Goal: Task Accomplishment & Management: Complete application form

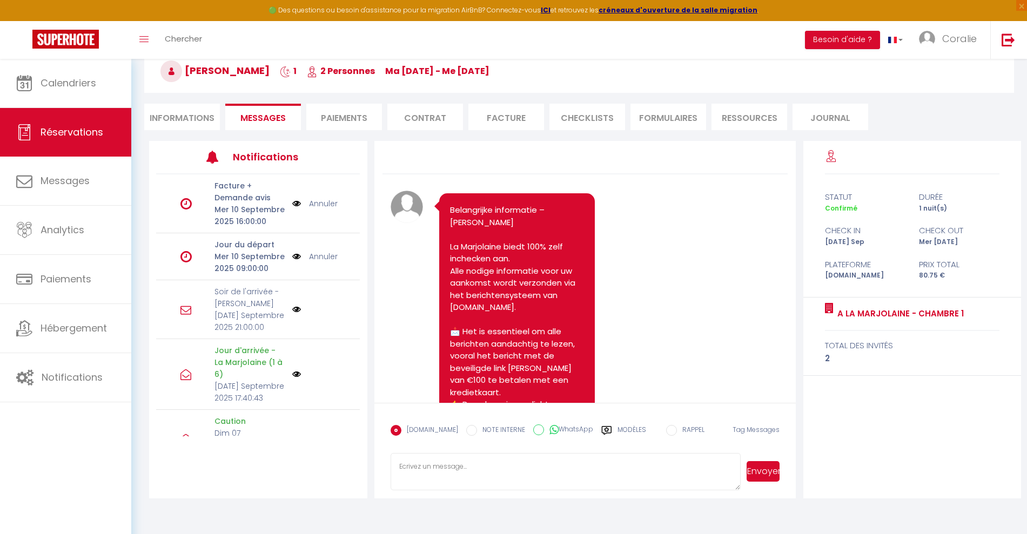
scroll to position [6965, 0]
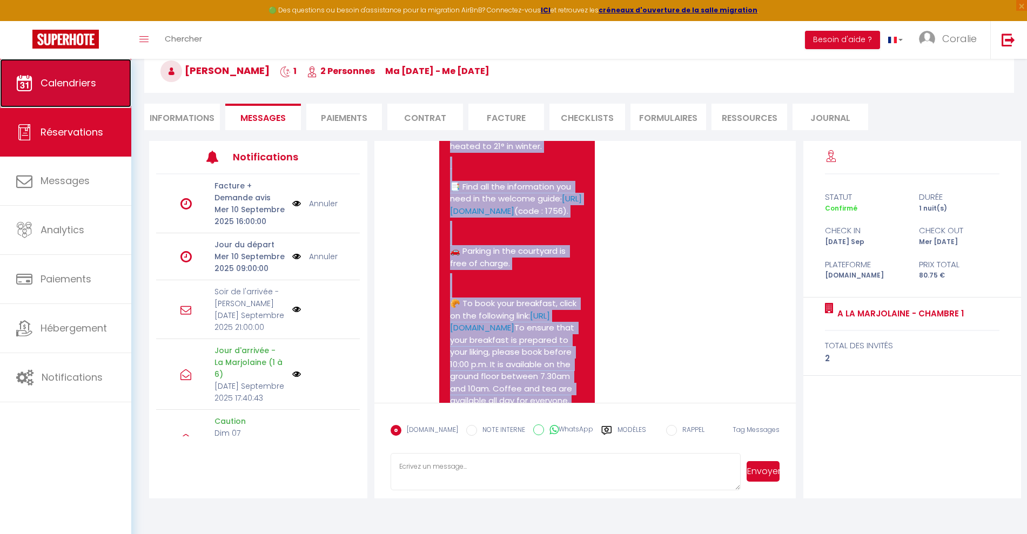
click at [118, 91] on link "Calendriers" at bounding box center [65, 83] width 131 height 49
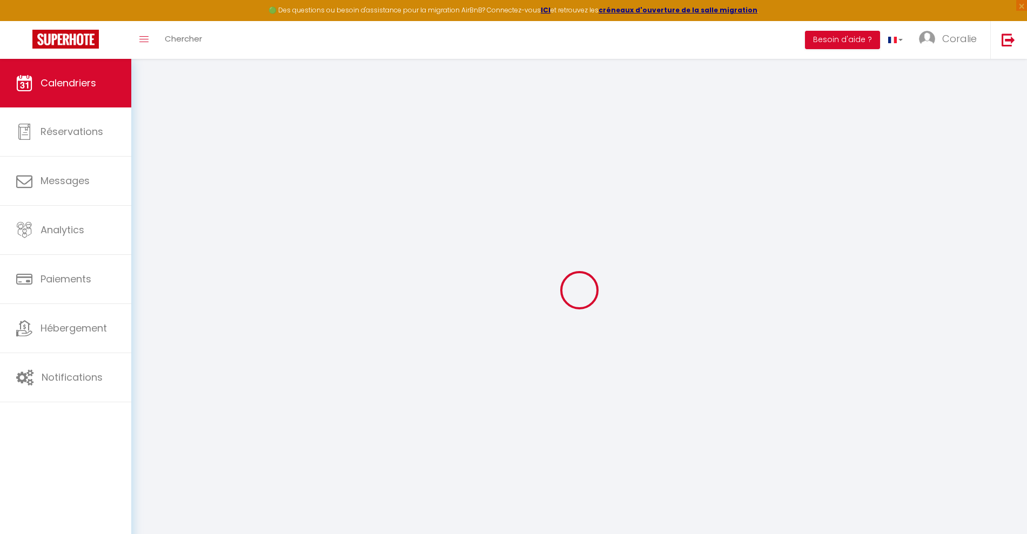
select select
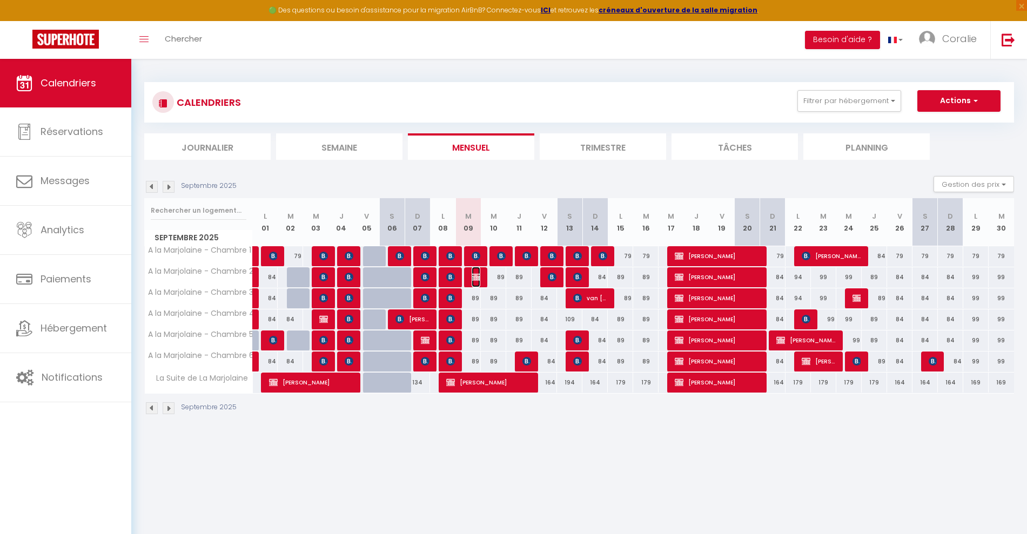
click at [475, 278] on img at bounding box center [475, 277] width 9 height 9
select select "OK"
select select "KO"
select select "0"
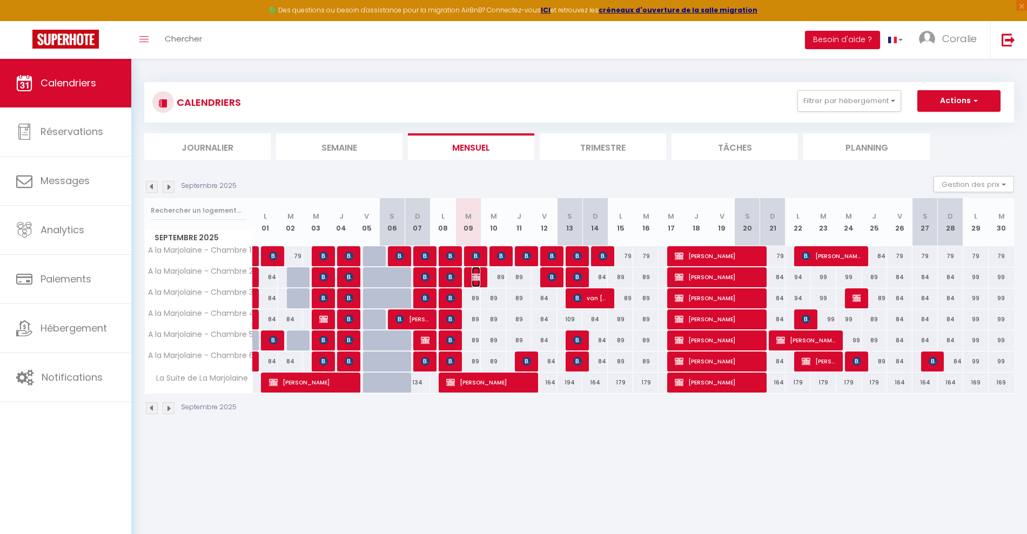
select select "1"
select select
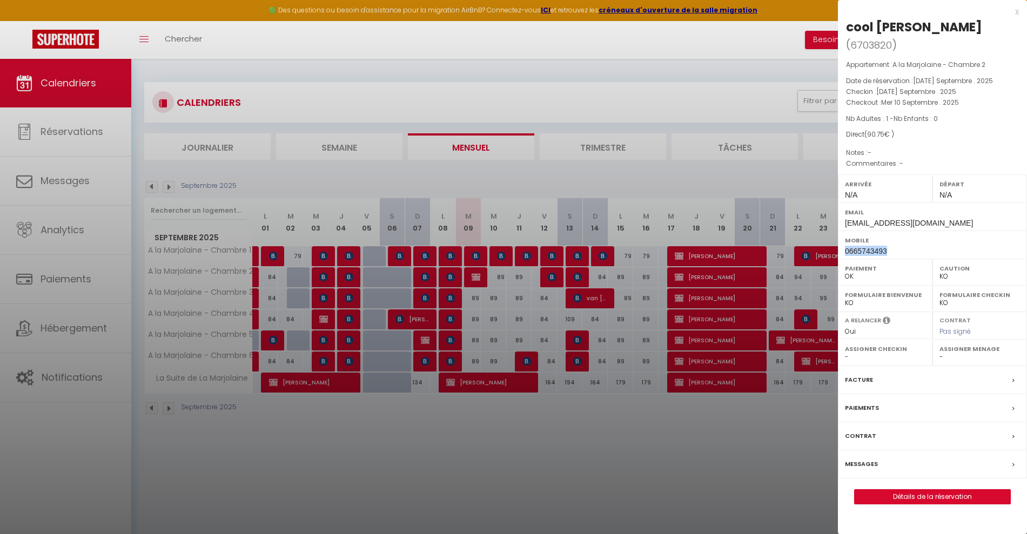
drag, startPoint x: 888, startPoint y: 237, endPoint x: 842, endPoint y: 237, distance: 45.4
click at [842, 237] on div "Mobile 0665743493" at bounding box center [932, 245] width 189 height 28
copy span "0665743493"
drag, startPoint x: 476, startPoint y: 251, endPoint x: 469, endPoint y: 247, distance: 8.2
click at [469, 247] on div at bounding box center [513, 267] width 1027 height 534
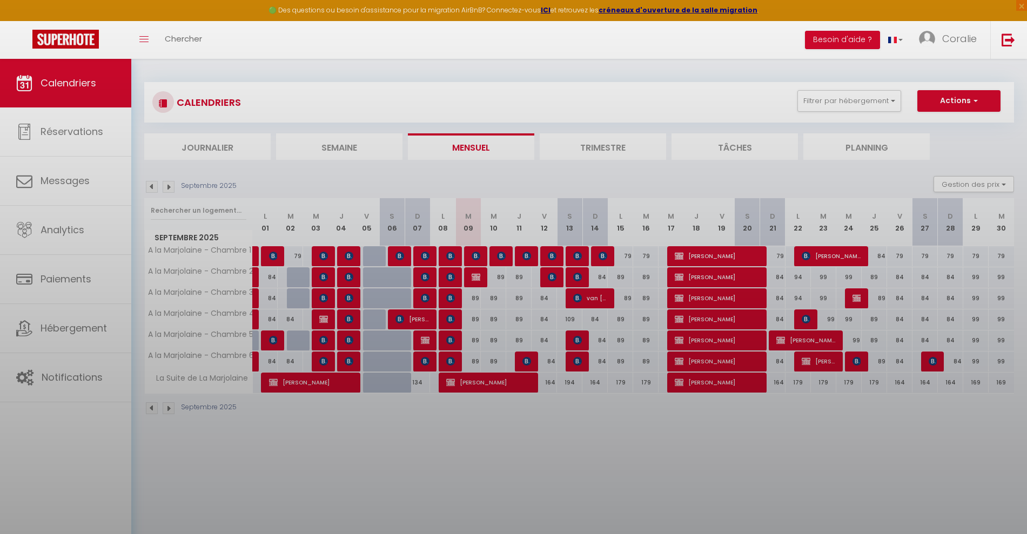
click at [473, 252] on div at bounding box center [513, 267] width 1027 height 534
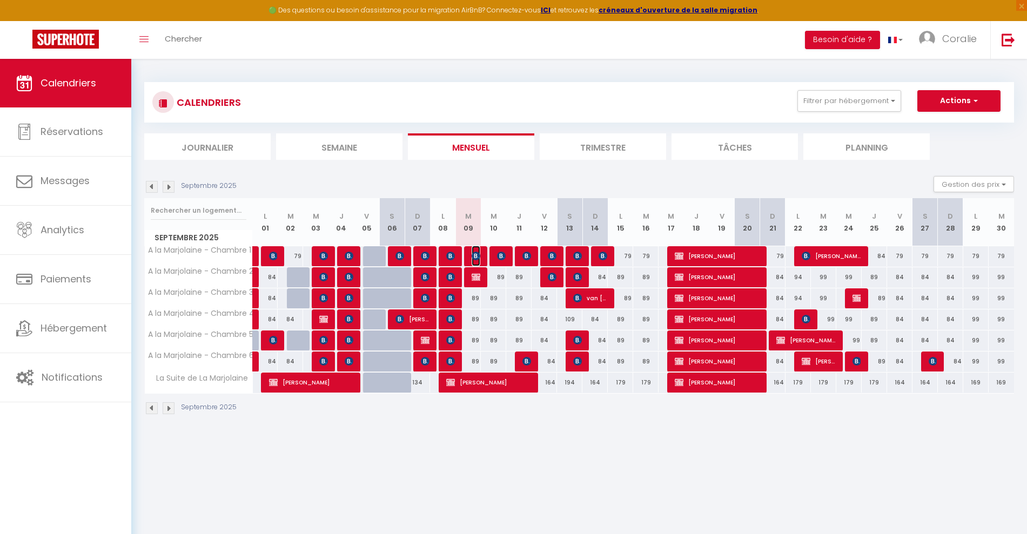
click at [473, 252] on img at bounding box center [475, 256] width 9 height 9
select select "OK"
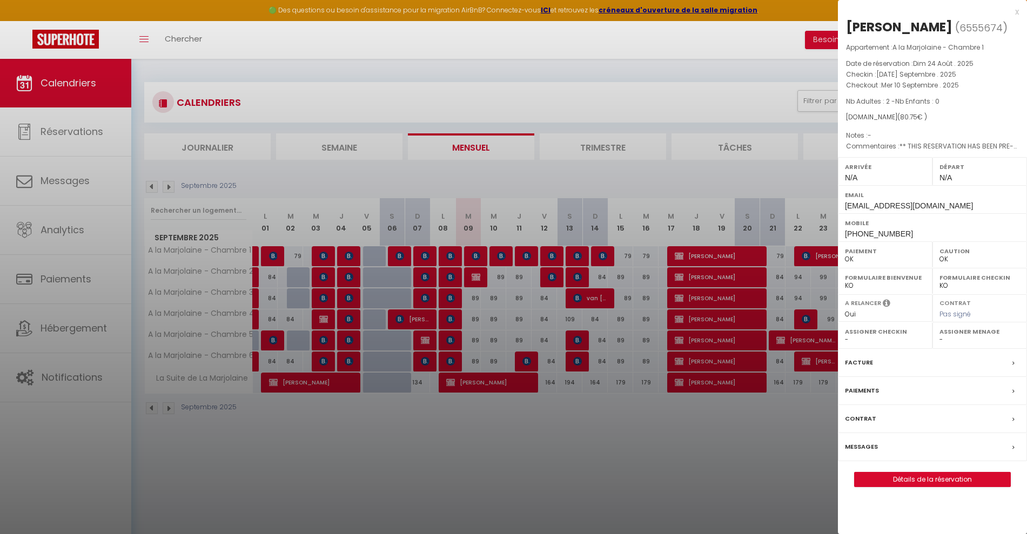
click at [576, 229] on div at bounding box center [513, 267] width 1027 height 534
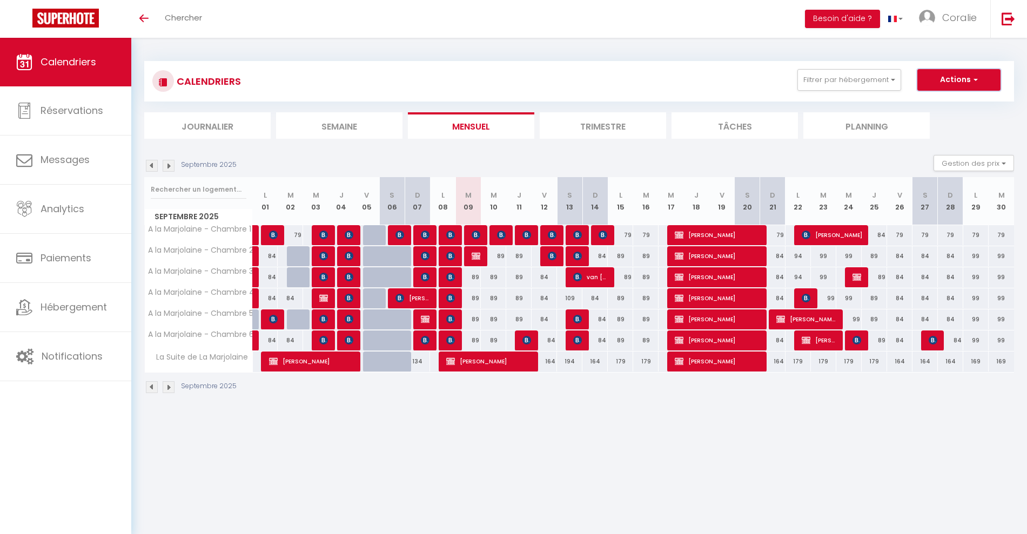
click at [968, 79] on button "Actions" at bounding box center [958, 80] width 83 height 22
click at [832, 102] on div "CALENDRIERS Filtrer par hébergement Tous A la Marjolaine - Chambre 1 A la Marjo…" at bounding box center [578, 100] width 869 height 78
click at [950, 72] on button "Actions" at bounding box center [958, 80] width 83 height 22
click at [958, 102] on link "Nouvelle réservation" at bounding box center [947, 105] width 94 height 16
select select
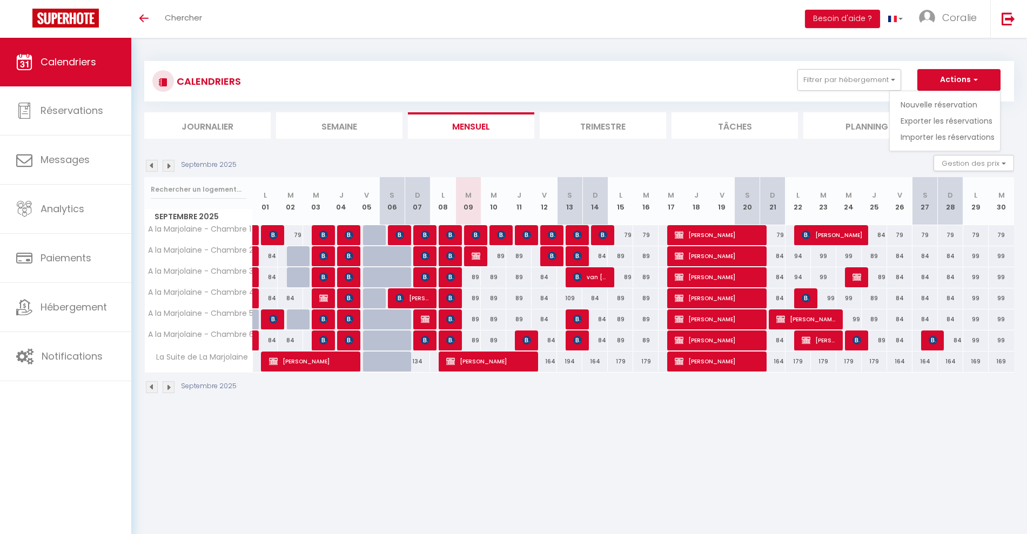
select select
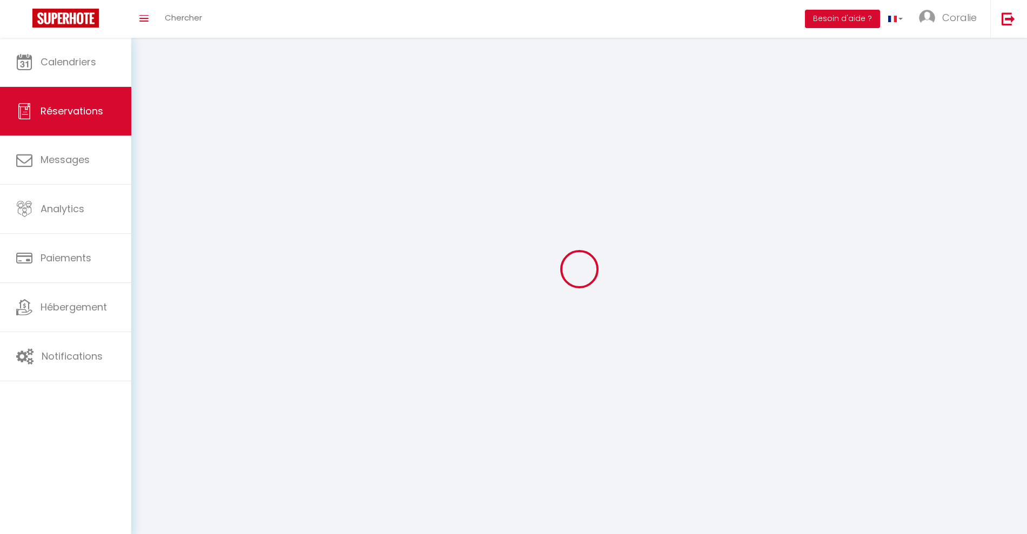
select select
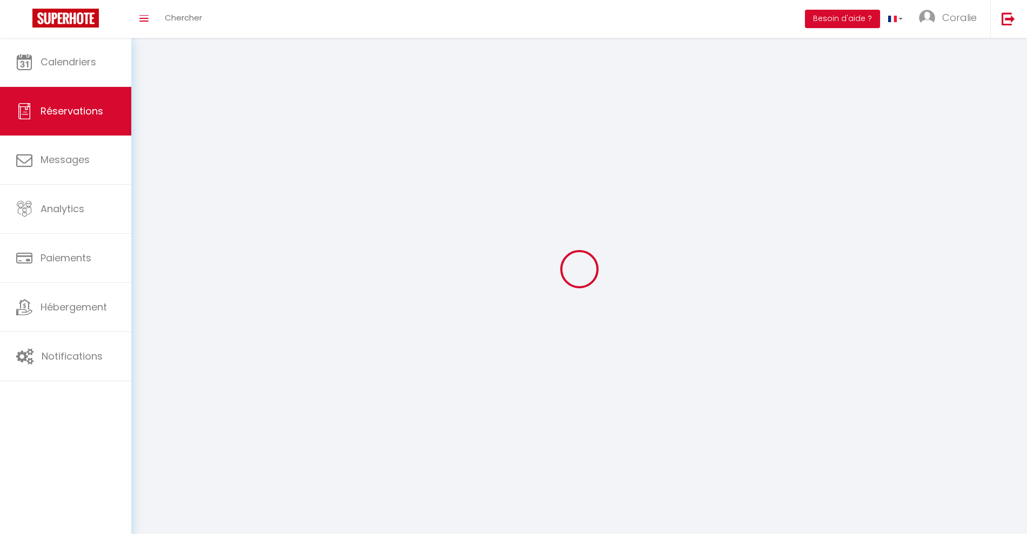
select select
checkbox input "false"
select select
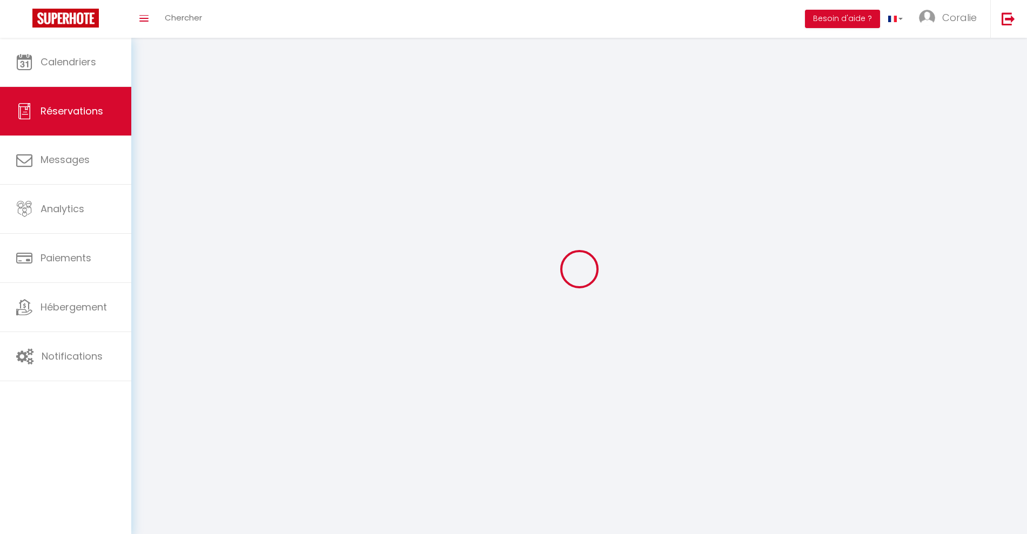
select select
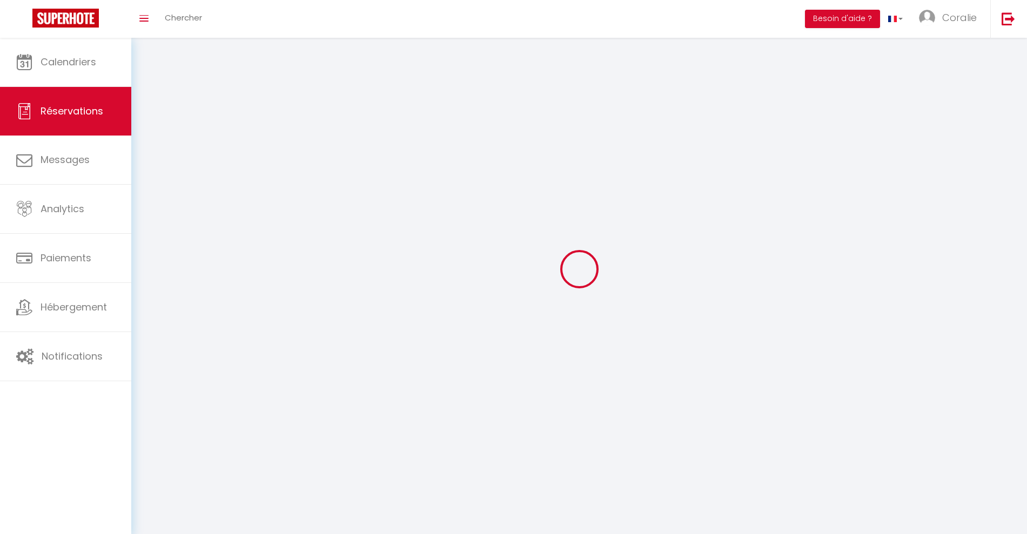
checkbox input "false"
select select
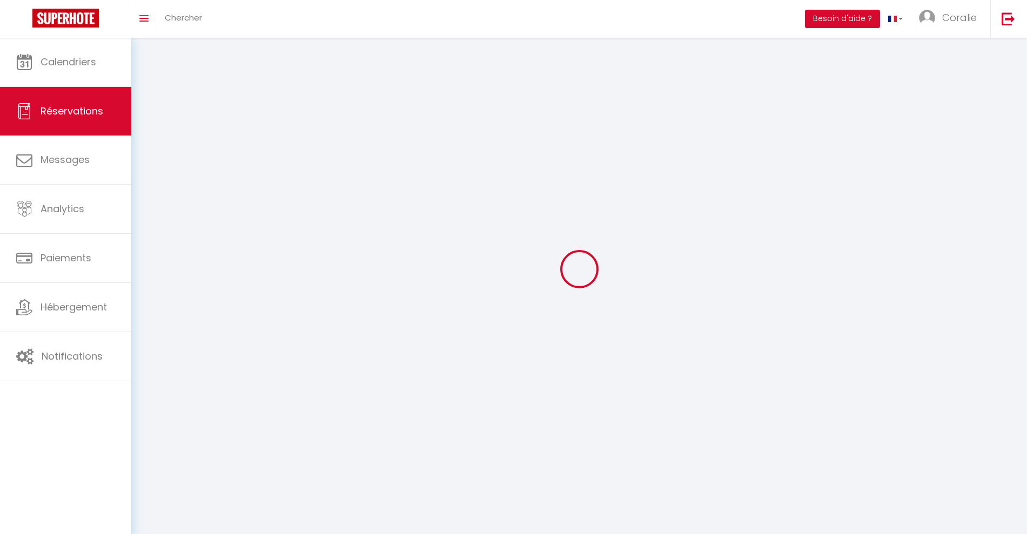
select select
checkbox input "false"
select select
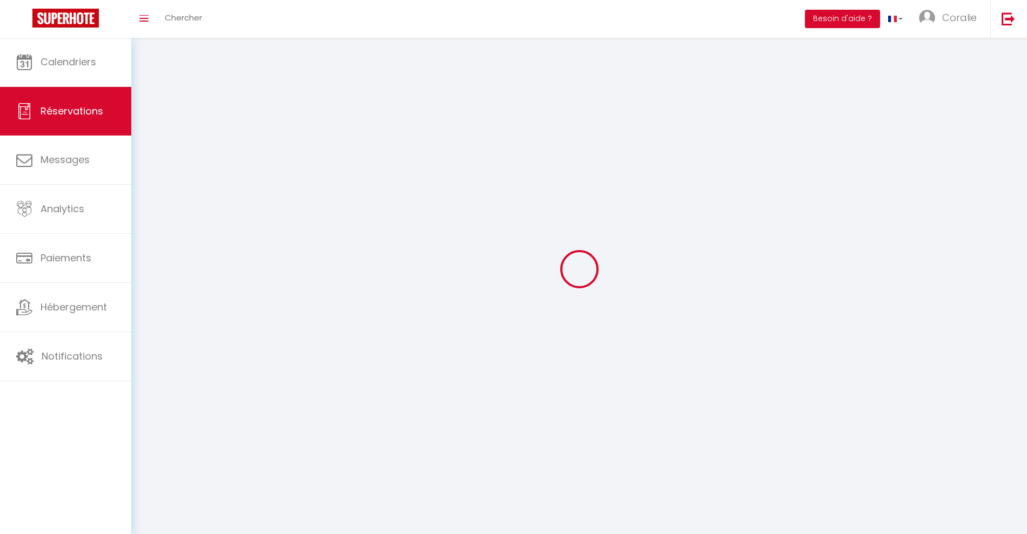
select select
checkbox input "false"
select select
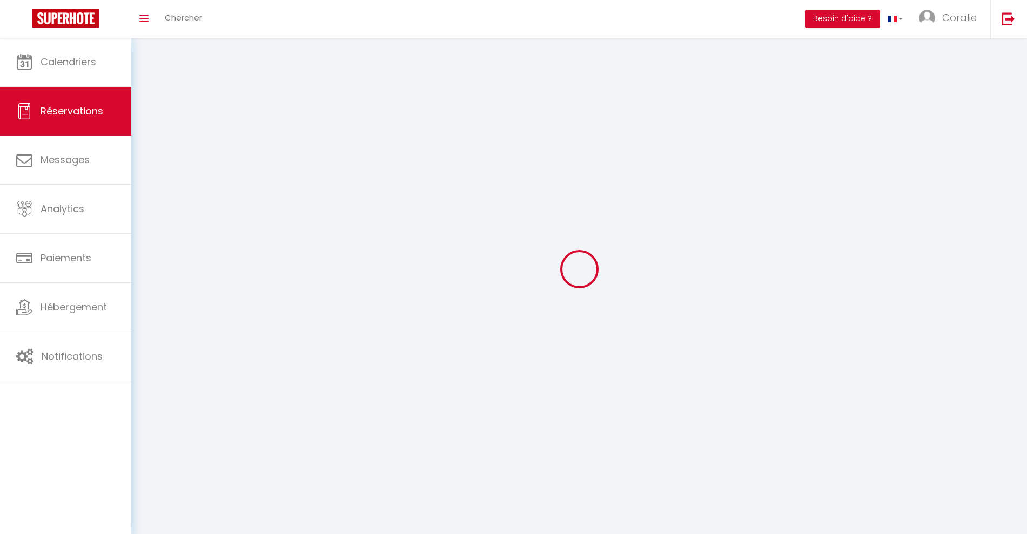
select select
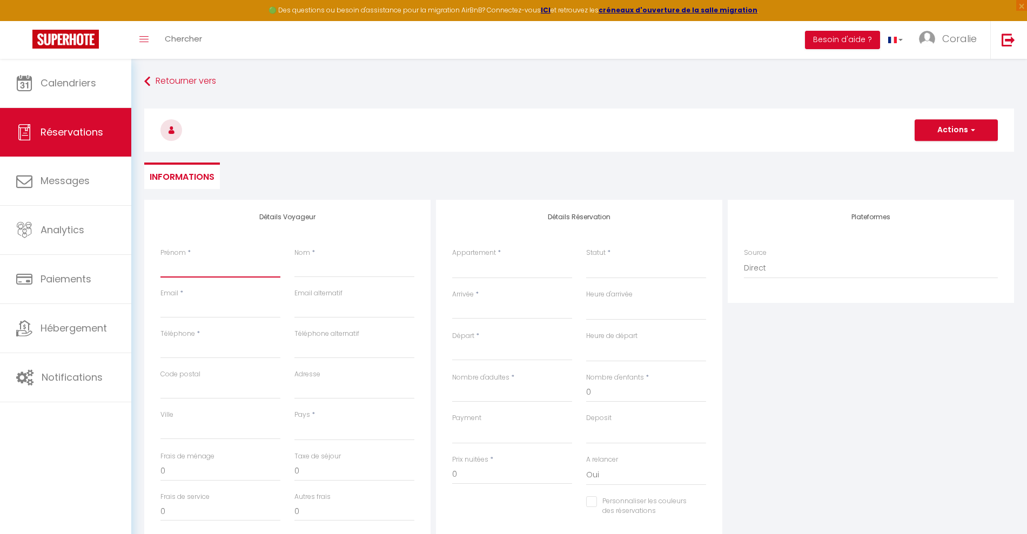
click at [183, 263] on input "Prénom" at bounding box center [220, 267] width 120 height 19
type input "N"
select select
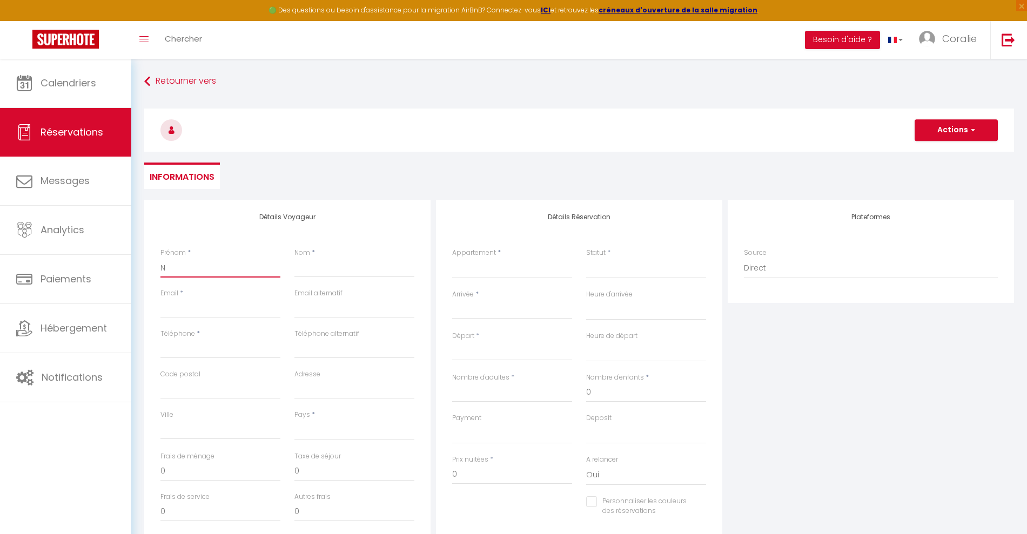
select select
checkbox input "false"
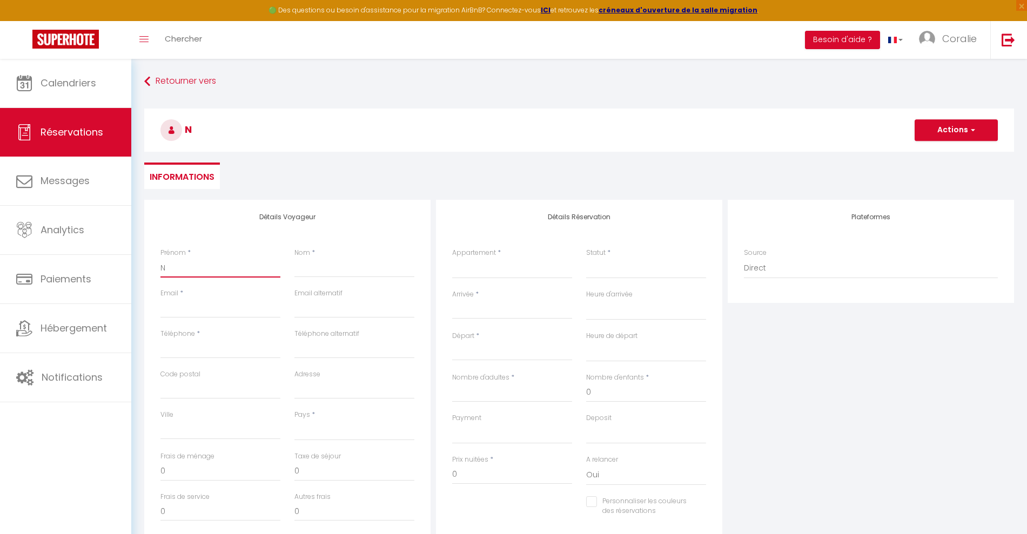
type input "NI"
select select
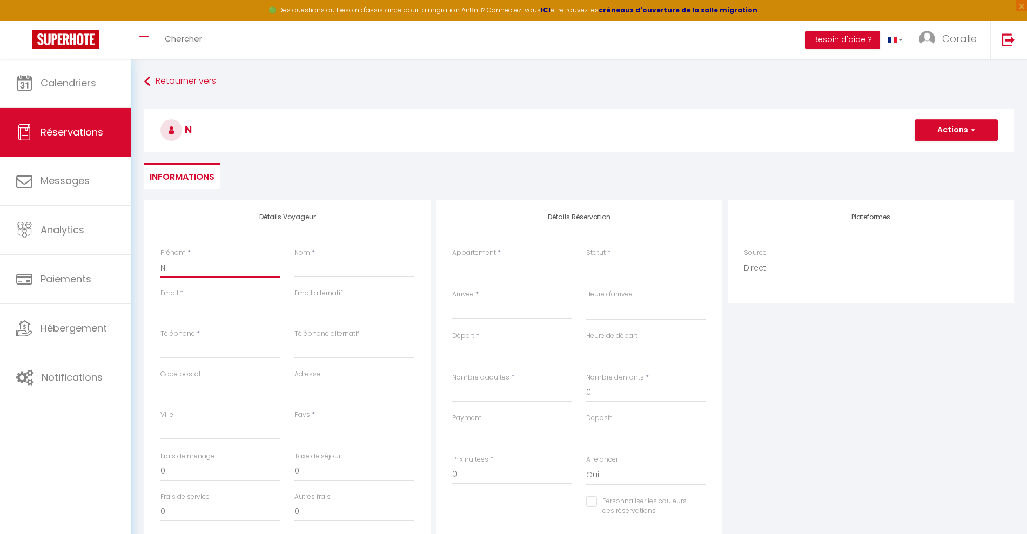
select select
checkbox input "false"
type input "NIK"
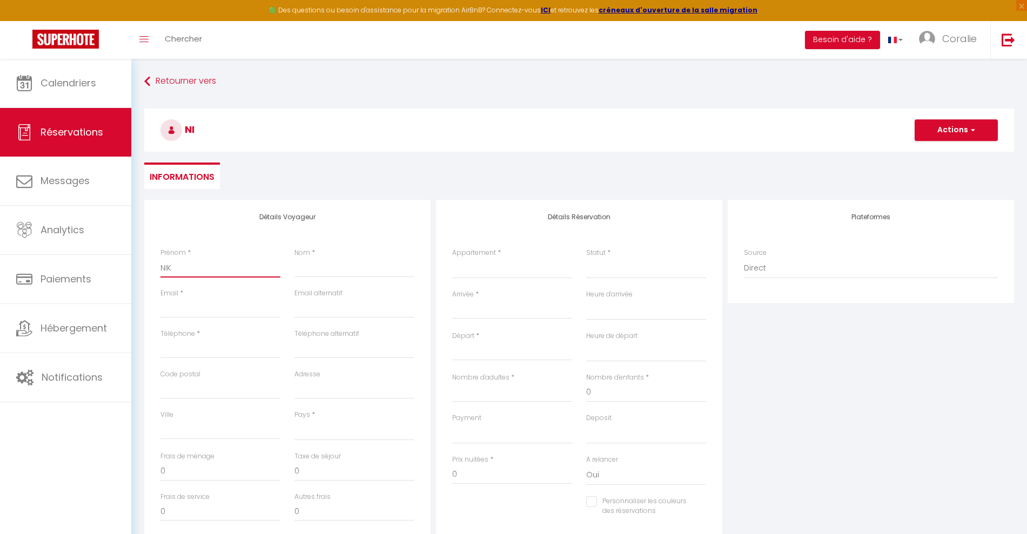
select select
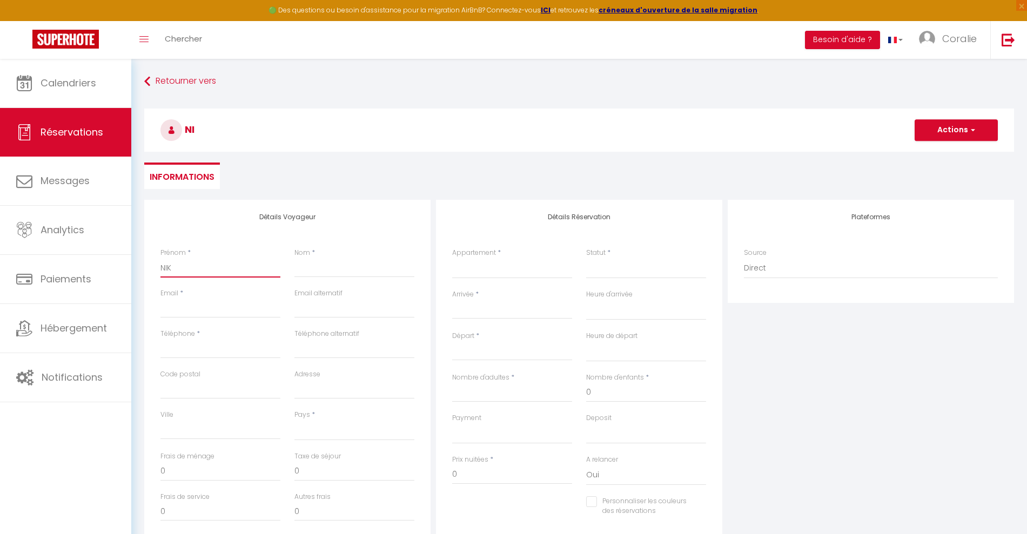
select select
checkbox input "false"
type input "NIKE"
select select
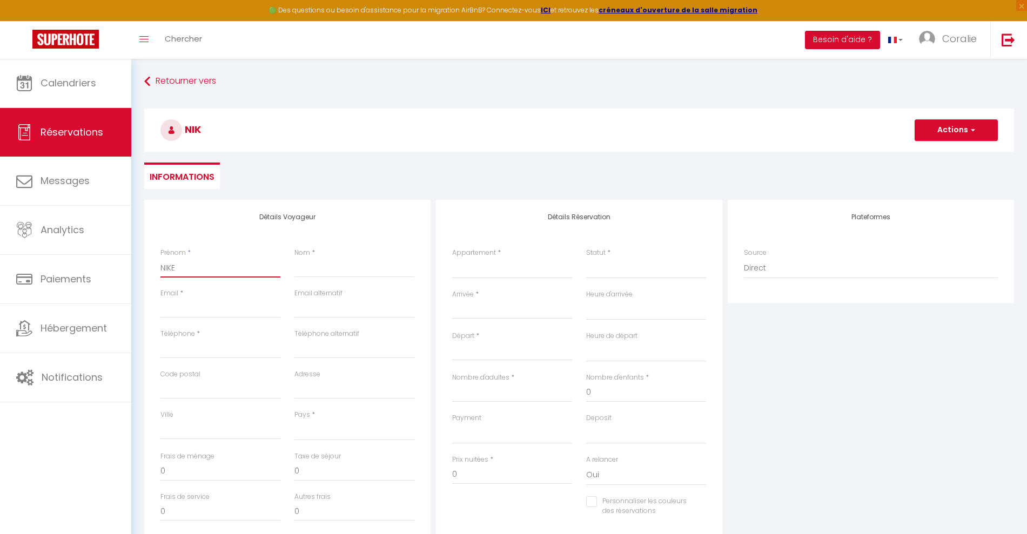
select select
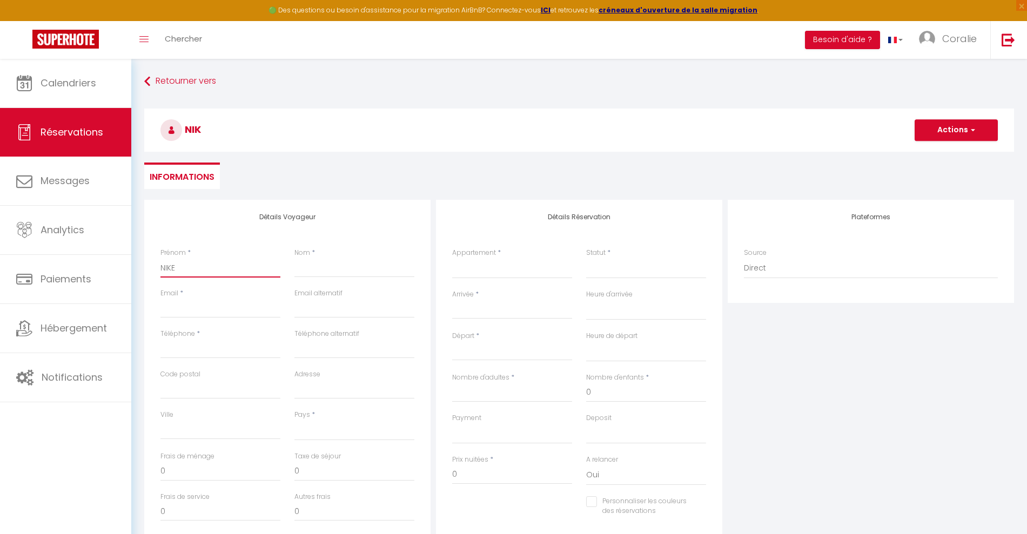
select select
checkbox input "false"
type input "NIKE"
click at [333, 266] on input "Nom" at bounding box center [354, 267] width 120 height 19
type input "R"
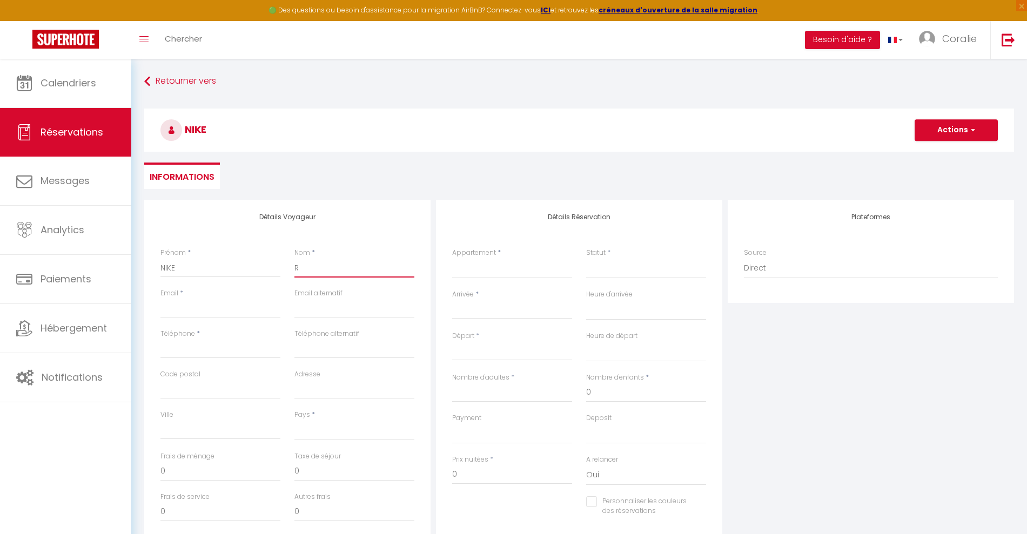
select select
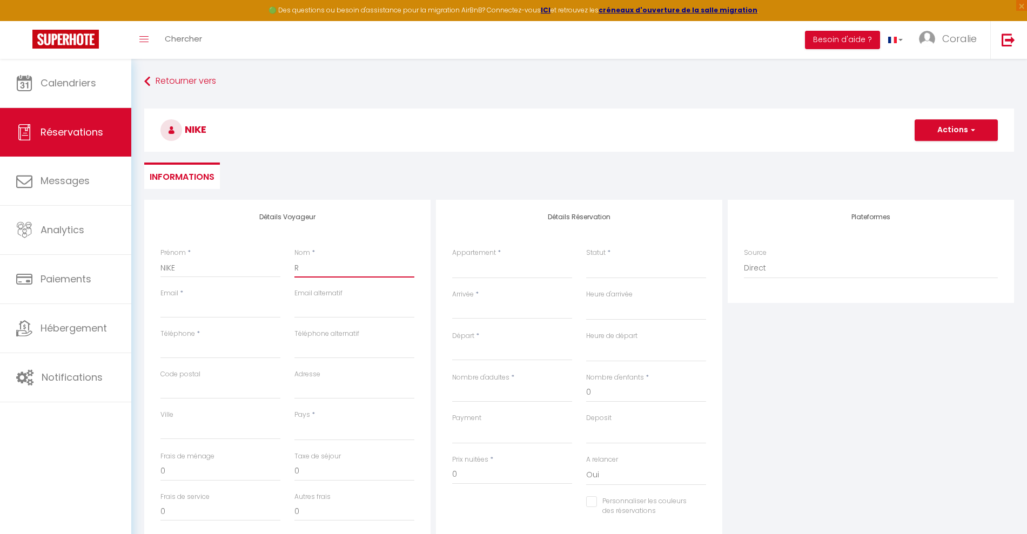
select select
checkbox input "false"
type input "RU"
select select
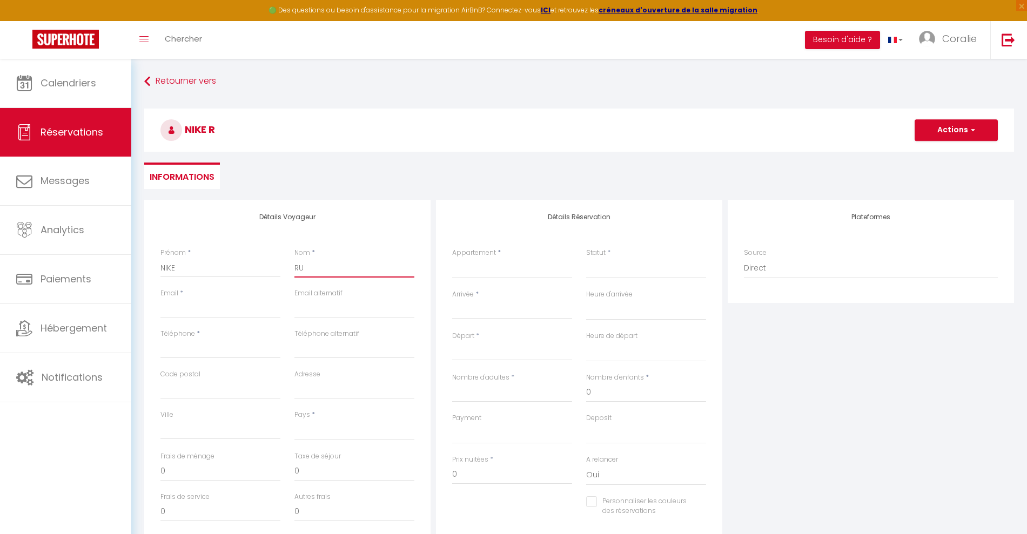
select select
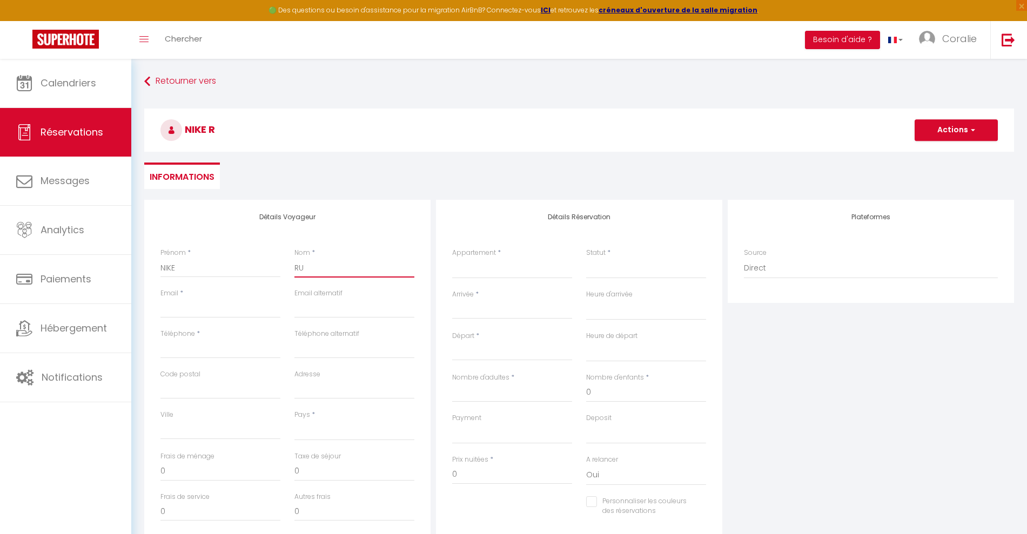
select select
checkbox input "false"
type input "RUS"
select select
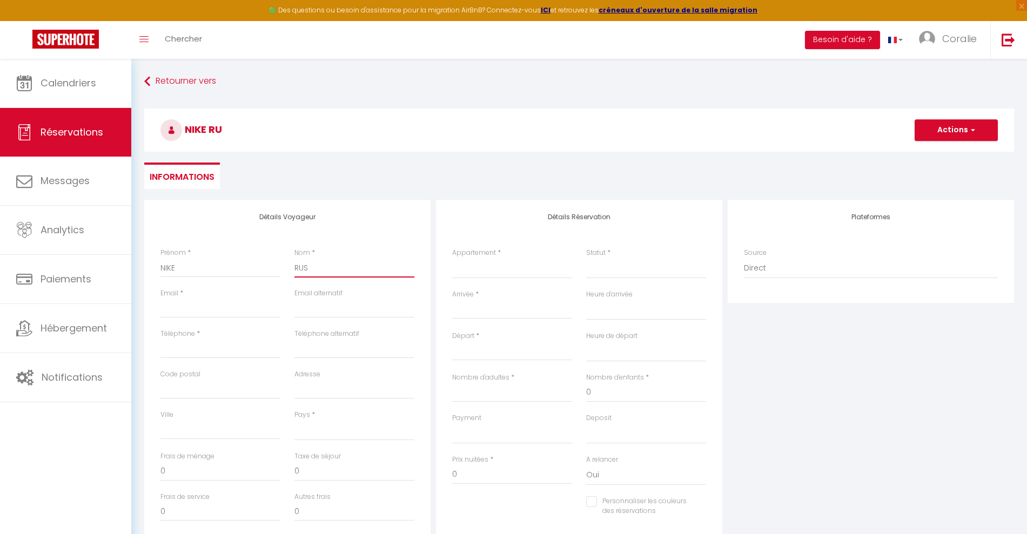
select select
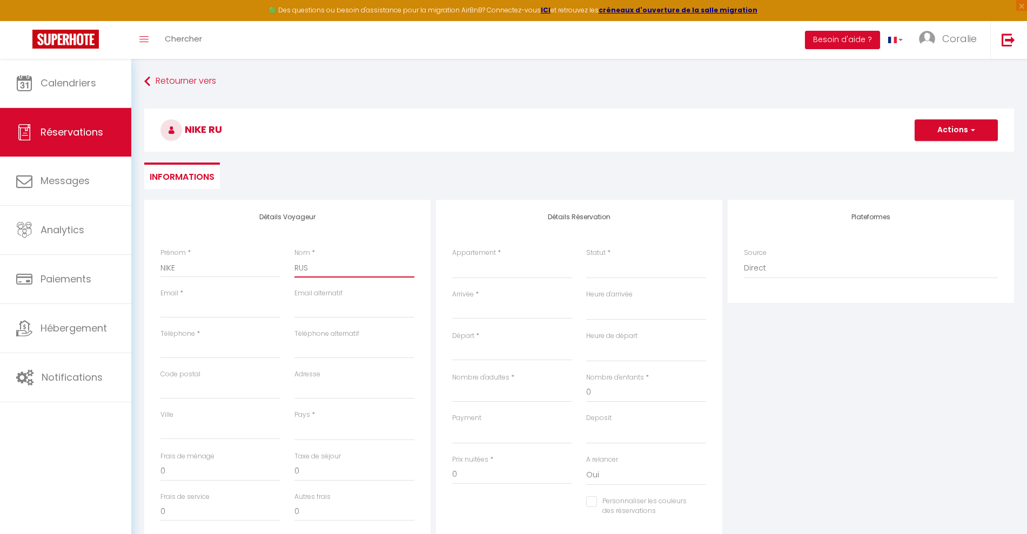
checkbox input "false"
type input "RUSS"
select select
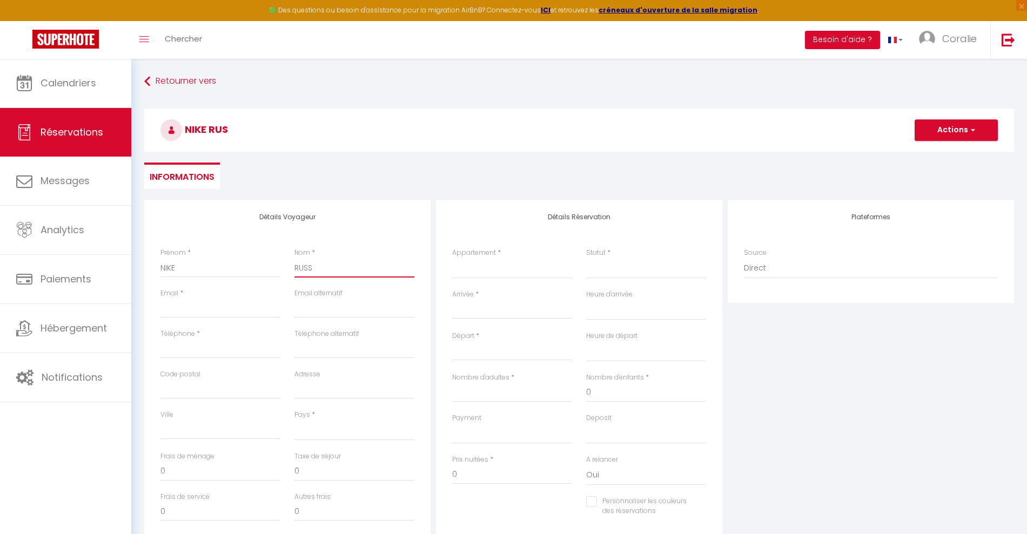
select select
checkbox input "false"
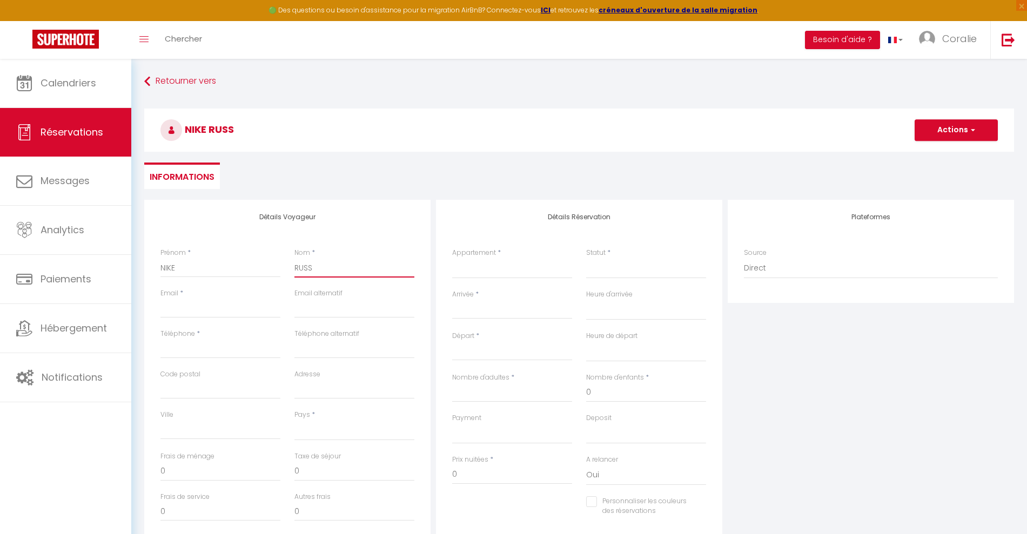
type input "RUS"
select select
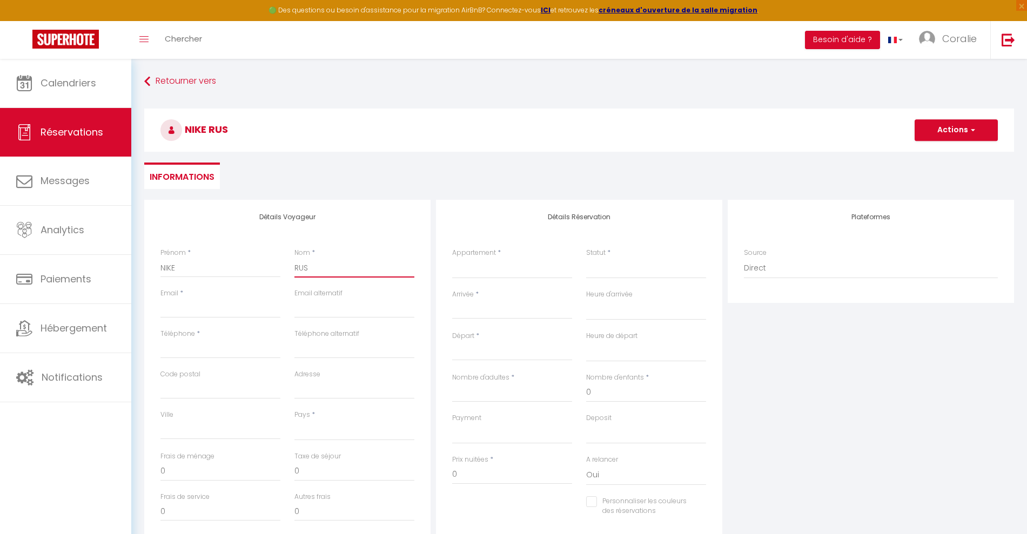
select select
checkbox input "false"
type input "RUSC"
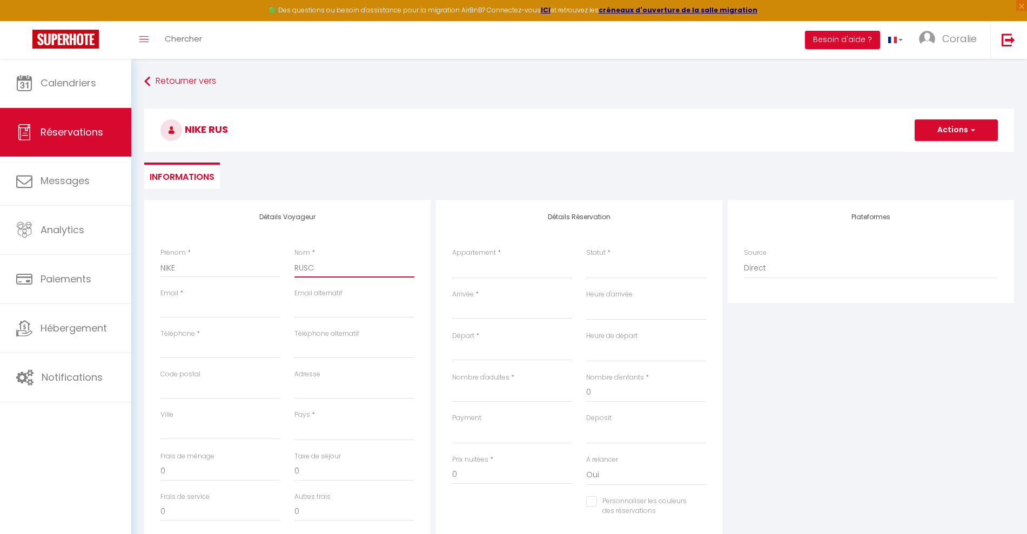
select select
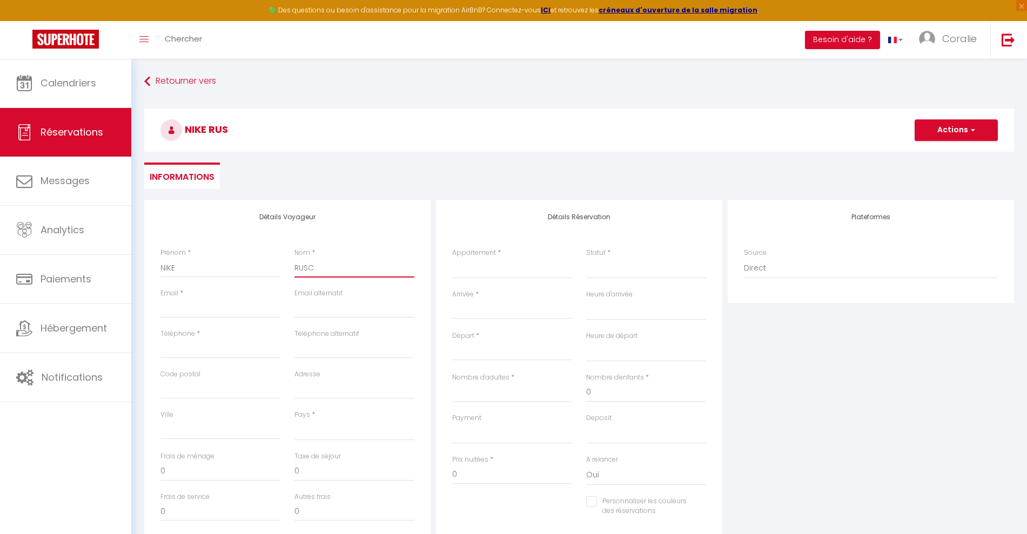
select select
checkbox input "false"
type input "RUSCH"
select select
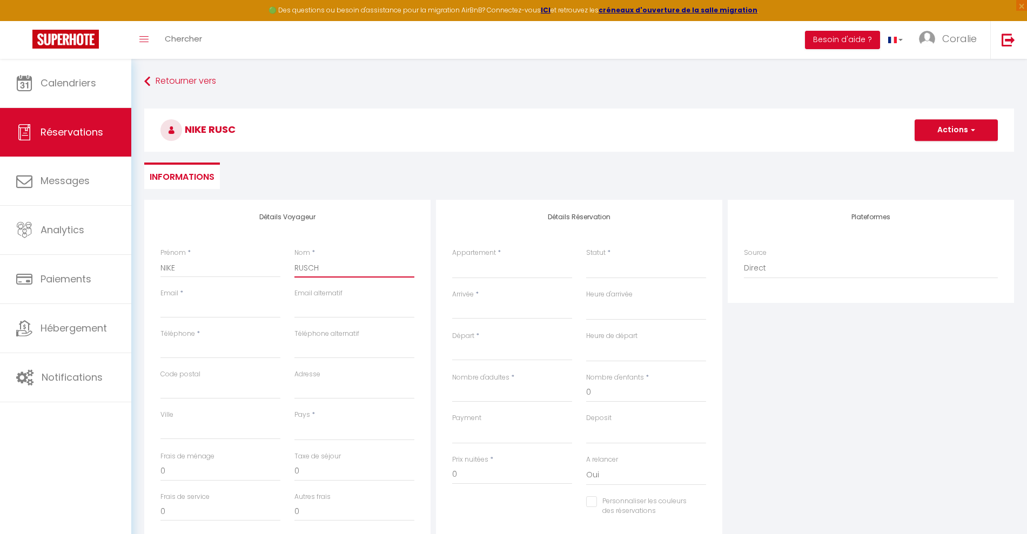
select select
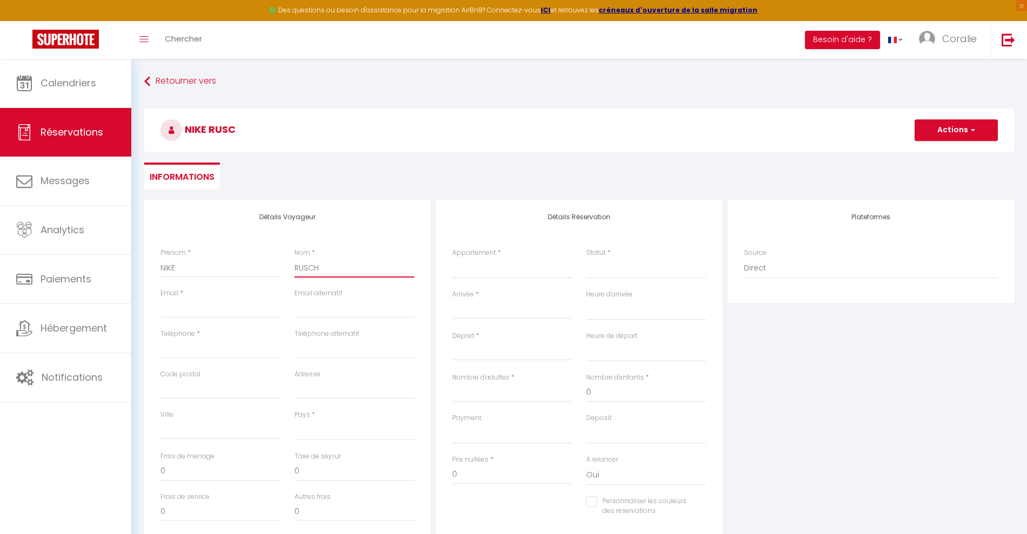
select select
checkbox input "false"
type input "RUSCHE"
select select
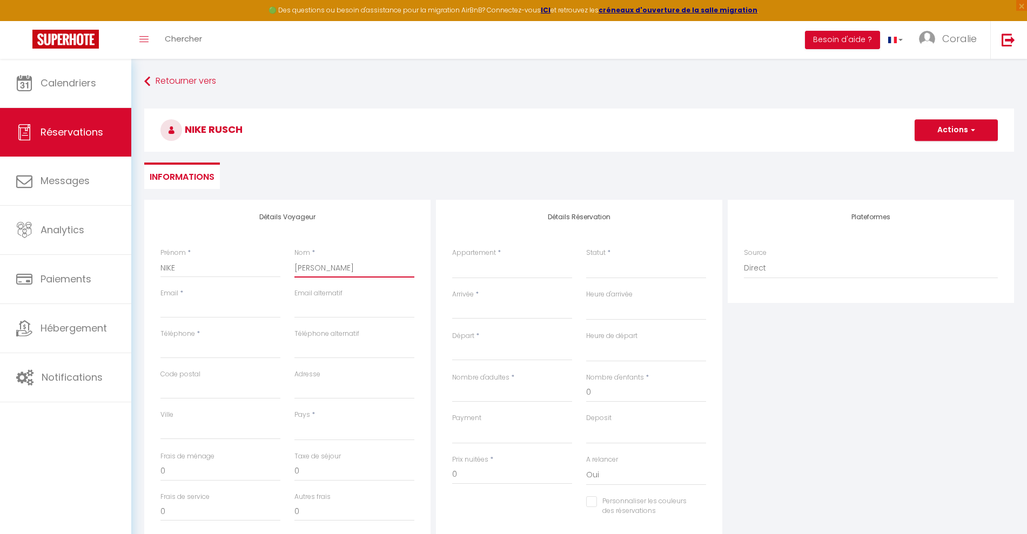
select select
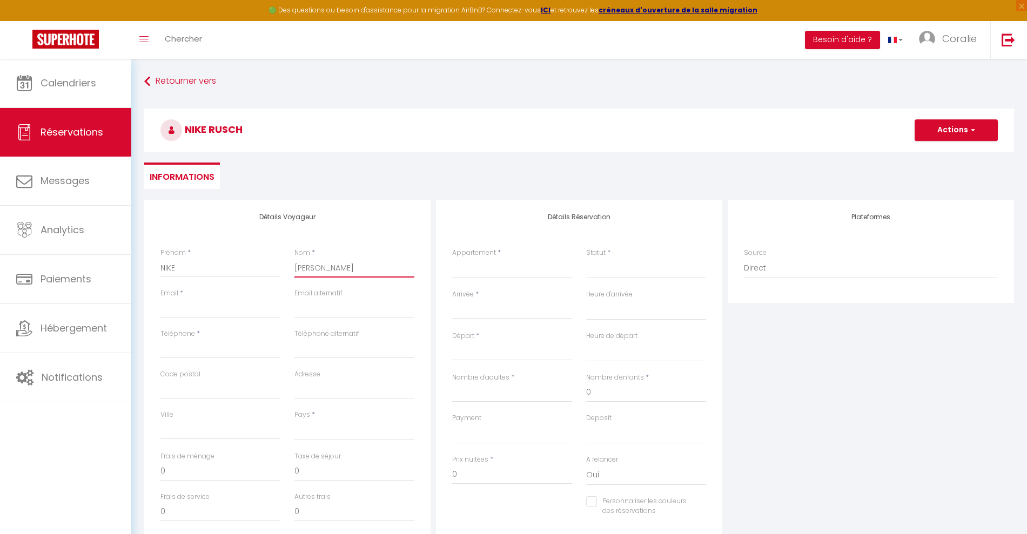
checkbox input "false"
type input "RUSCHEL"
select select
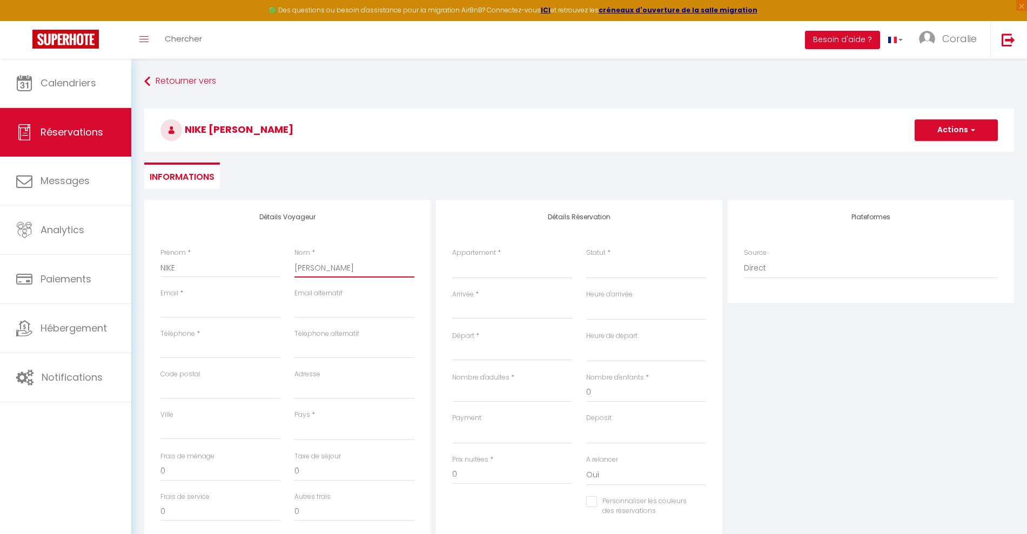
select select
checkbox input "false"
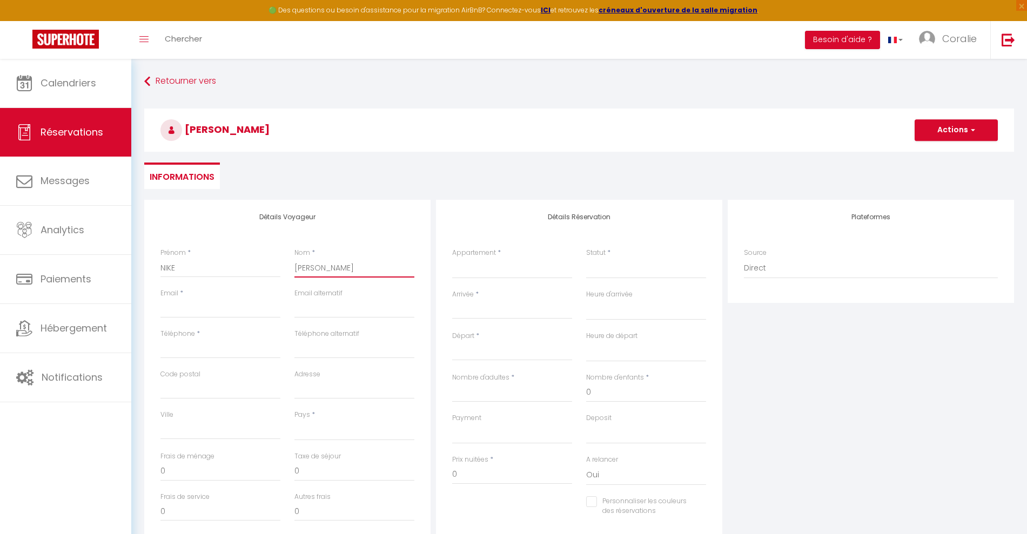
type input "RUSCHEL"
click at [279, 306] on input "Email client" at bounding box center [220, 308] width 120 height 19
click at [473, 272] on select "A la Marjolaine - Chambre 1 A la Marjolaine - Chambre 2 A la Marjolaine - Chamb…" at bounding box center [512, 268] width 120 height 21
select select "66845"
click at [452, 258] on select "A la Marjolaine - Chambre 1 A la Marjolaine - Chambre 2 A la Marjolaine - Chamb…" at bounding box center [512, 268] width 120 height 21
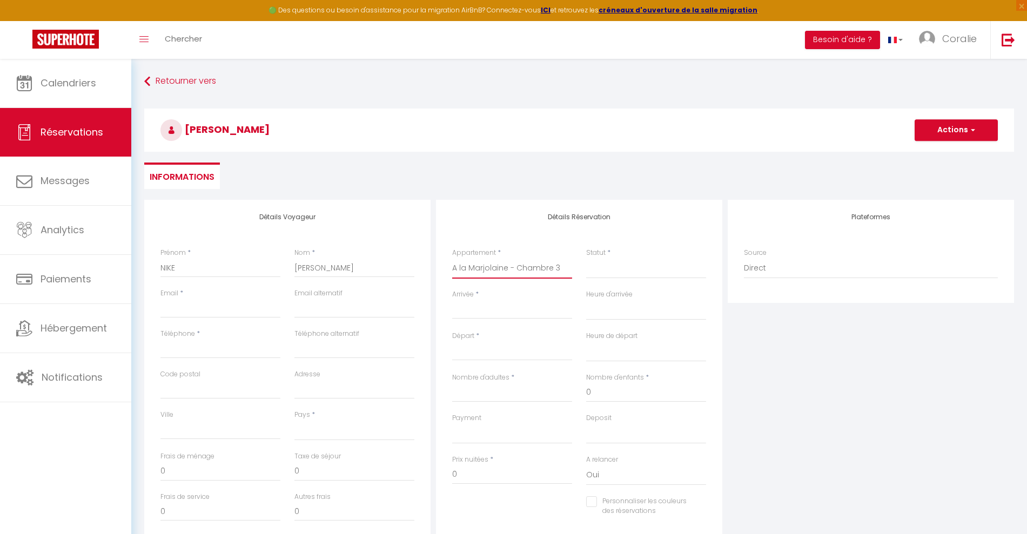
select select
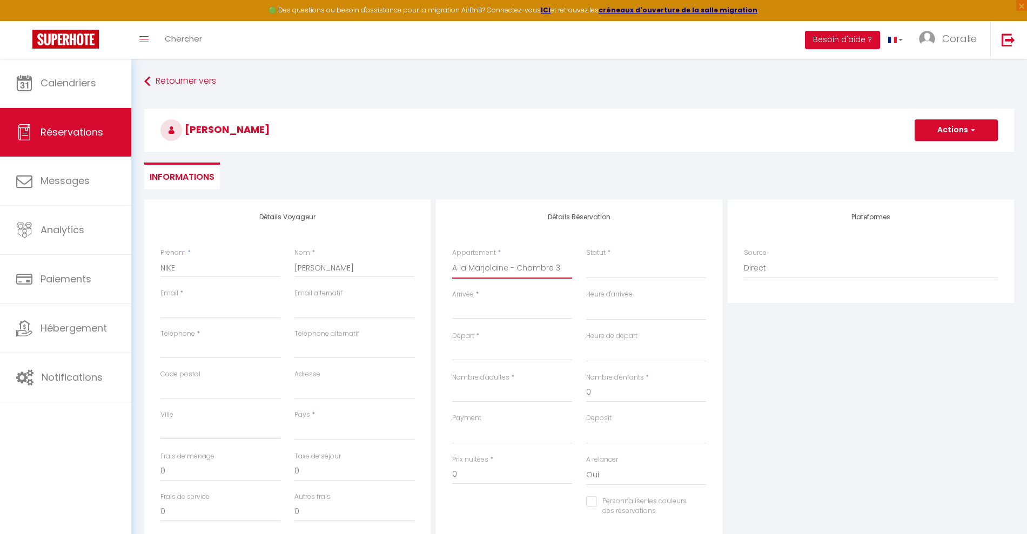
select select
checkbox input "false"
click at [189, 302] on input "Email client" at bounding box center [220, 308] width 120 height 19
select select
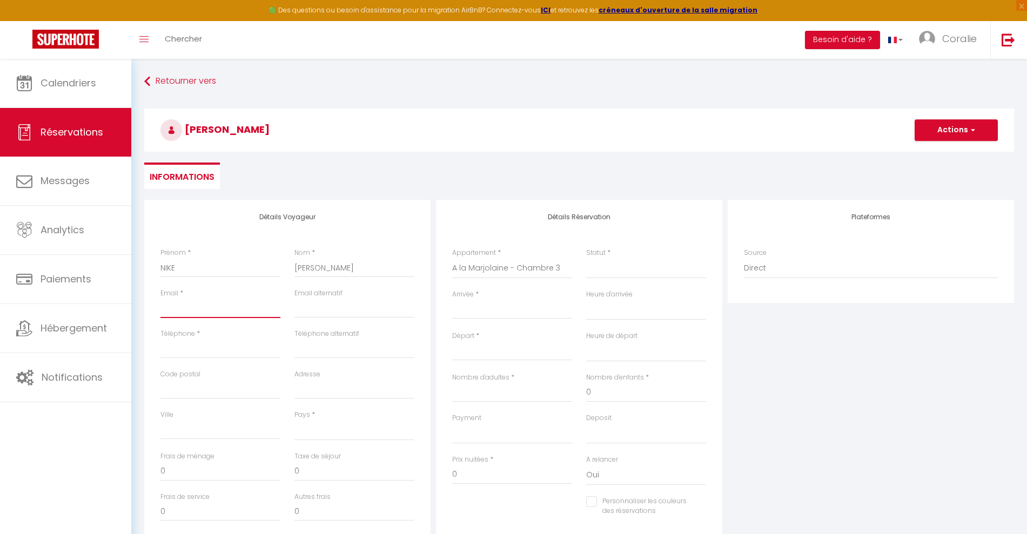
select select
checkbox input "false"
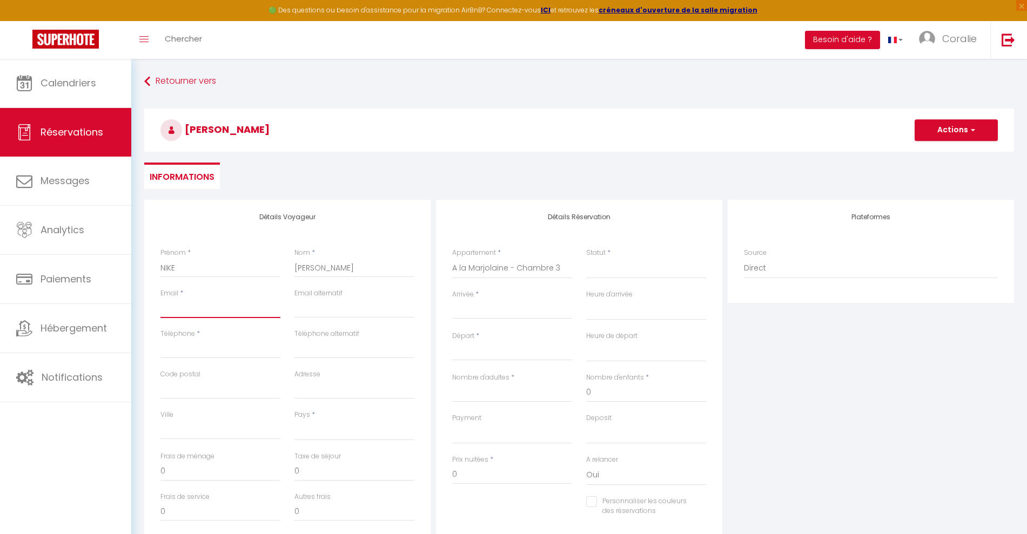
click at [200, 309] on input "Email client" at bounding box center [220, 308] width 120 height 19
drag, startPoint x: 200, startPoint y: 309, endPoint x: 193, endPoint y: 311, distance: 7.6
click at [193, 311] on input "Email client" at bounding box center [220, 308] width 120 height 19
type input "N"
select select
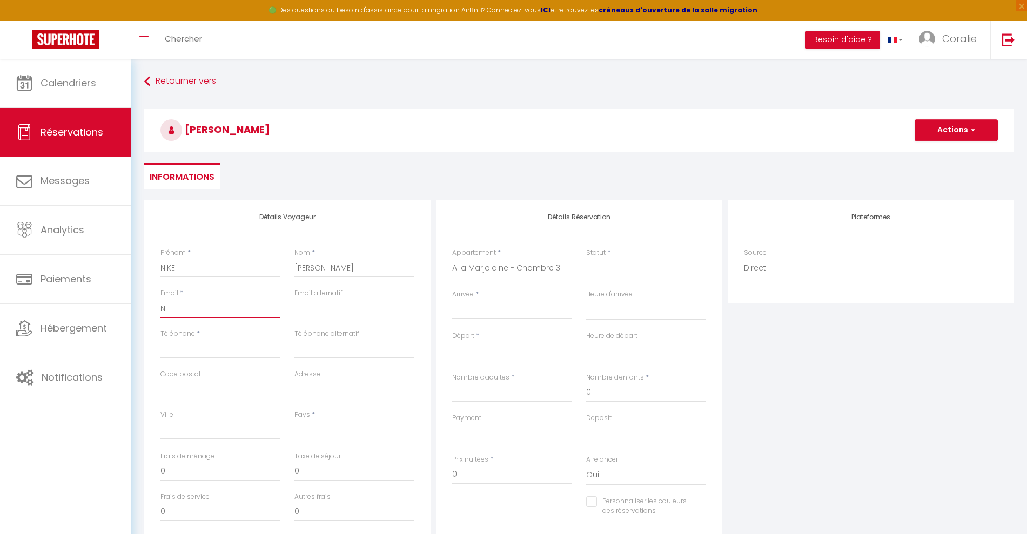
select select
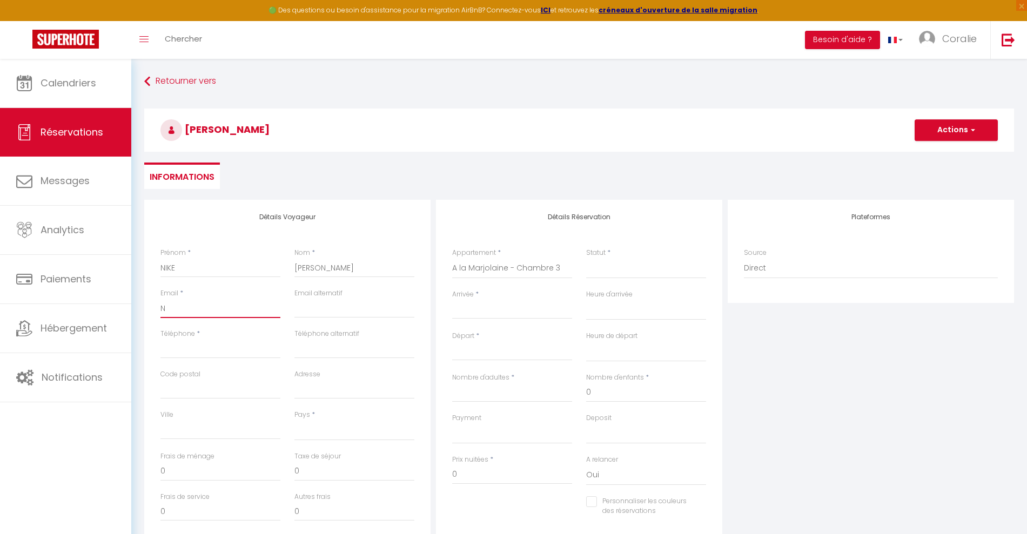
checkbox input "false"
type input "N"
select select
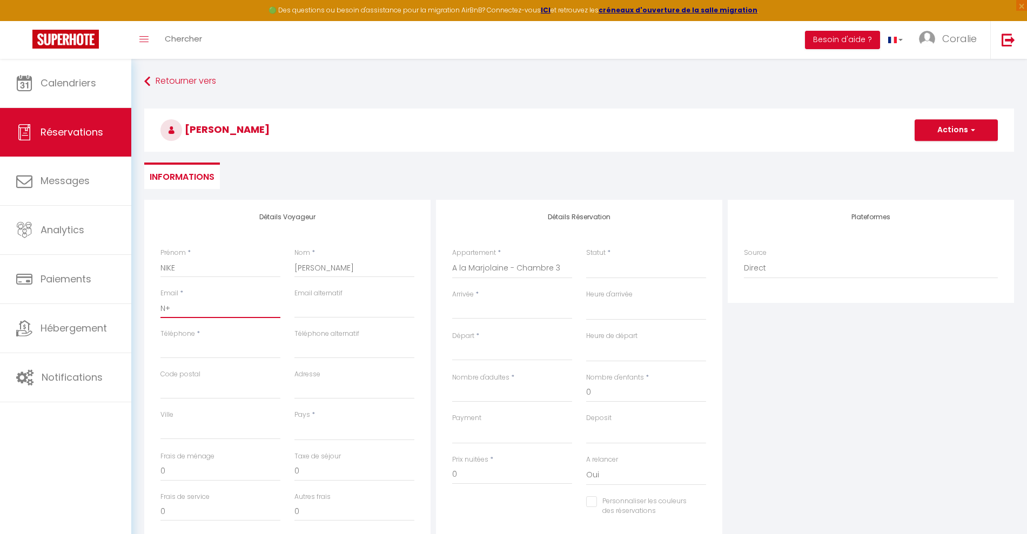
select select
checkbox input "false"
select select
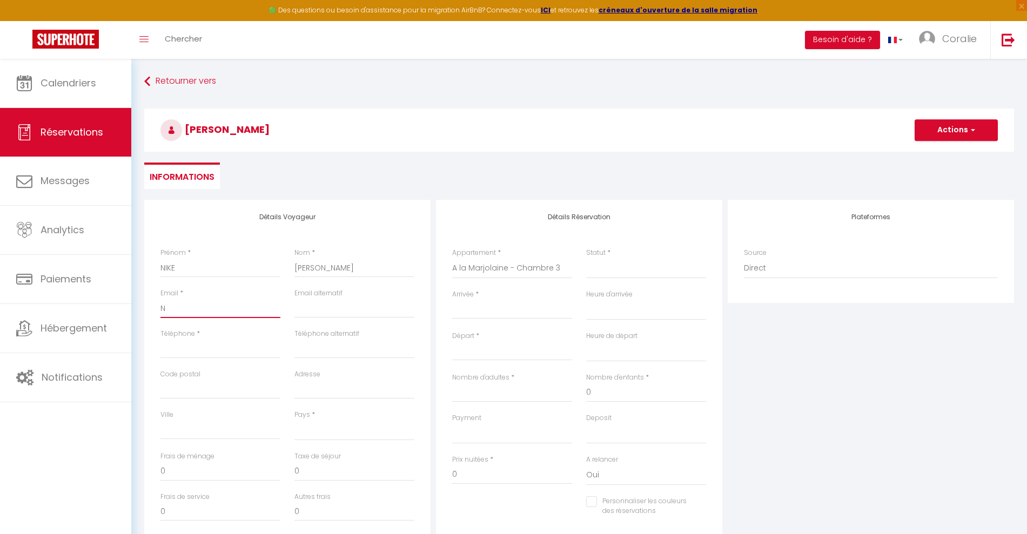
select select
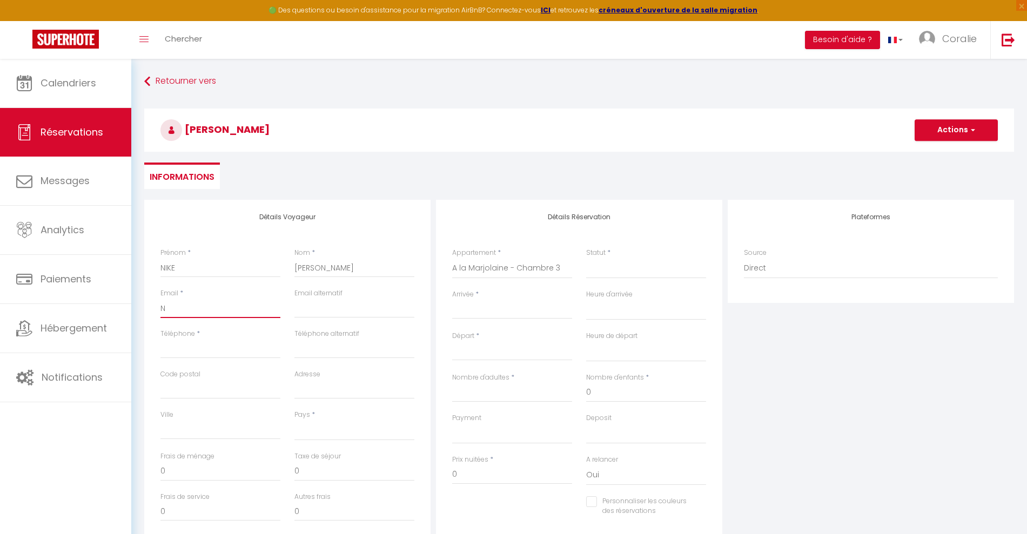
checkbox input "false"
select select
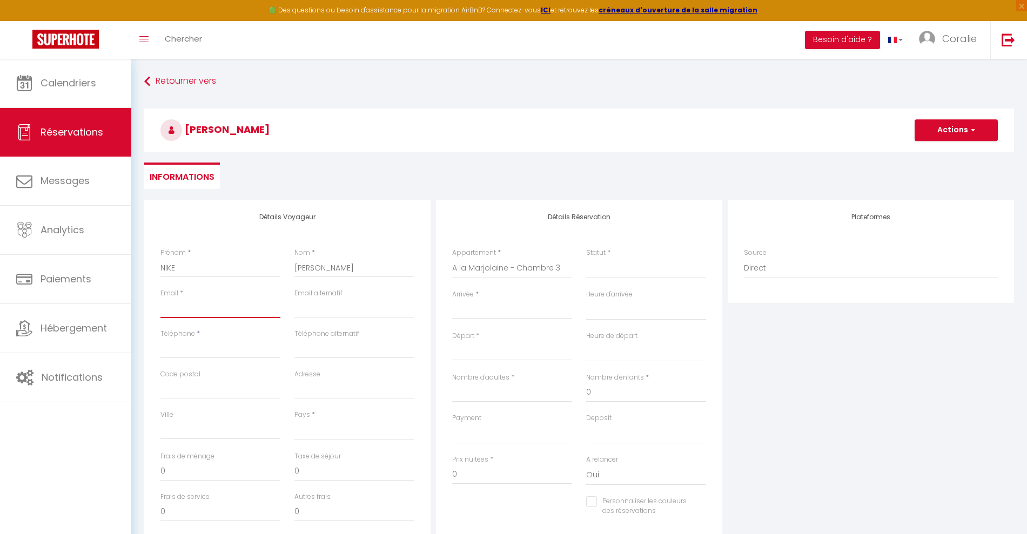
select select
checkbox input "false"
click at [642, 262] on select "Confirmé Non Confirmé Annulé Annulé par le voyageur No Show Request" at bounding box center [646, 268] width 120 height 21
click at [586, 258] on select "Confirmé Non Confirmé Annulé Annulé par le voyageur No Show Request" at bounding box center [646, 268] width 120 height 21
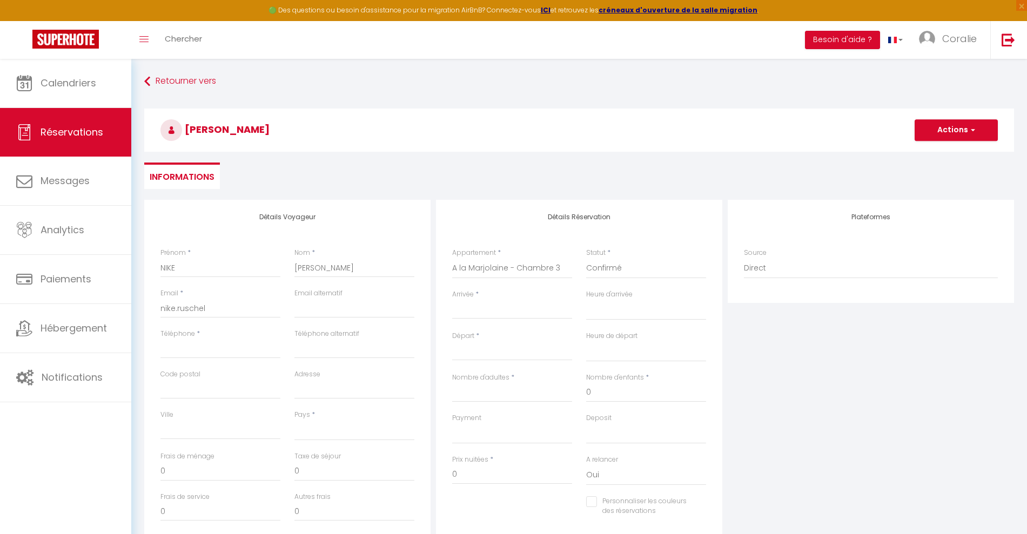
click at [489, 308] on input "Arrivée" at bounding box center [512, 310] width 120 height 14
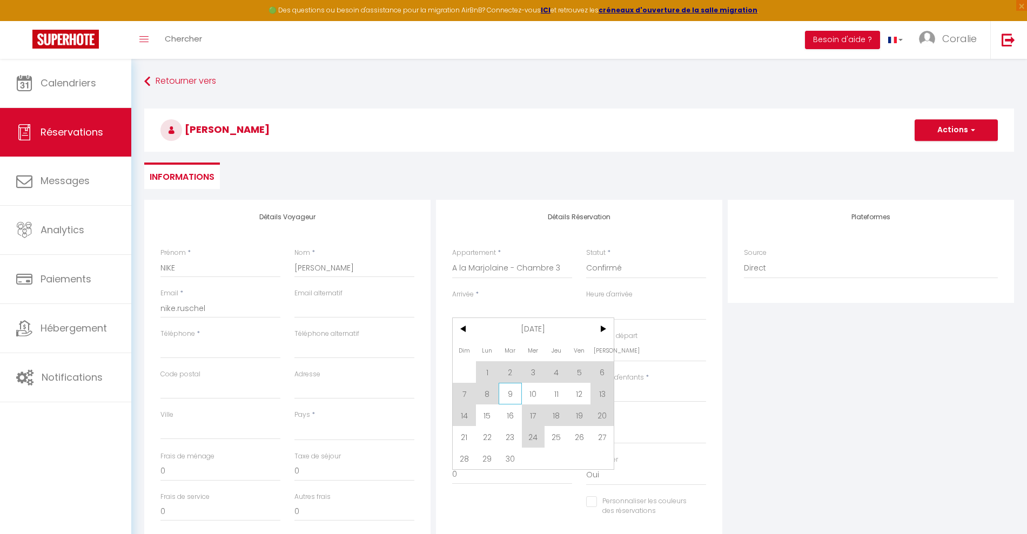
click at [516, 394] on span "9" at bounding box center [509, 394] width 23 height 22
click at [528, 392] on input "Nombre d'adultes" at bounding box center [512, 392] width 120 height 19
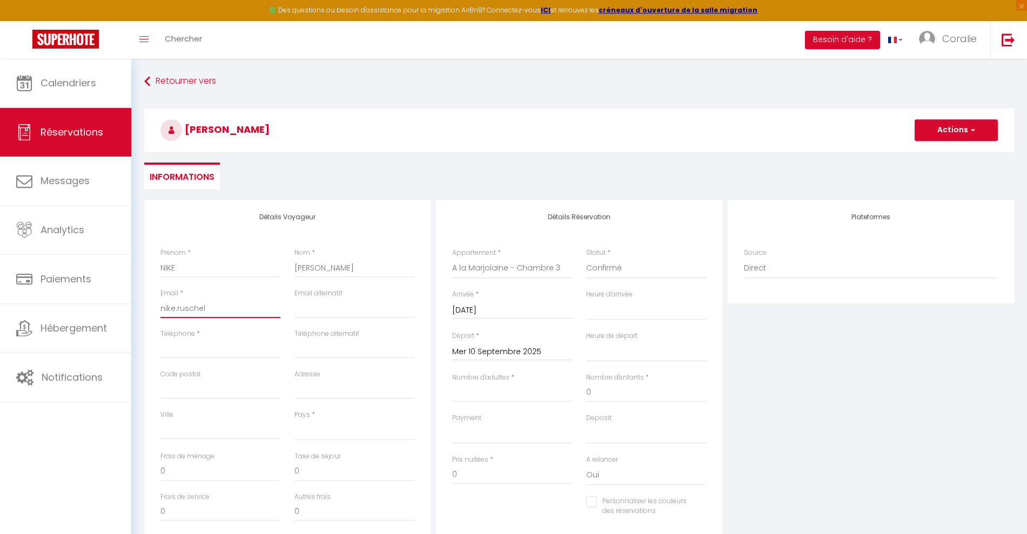
click at [233, 302] on input "nike.ruschel" at bounding box center [220, 308] width 120 height 19
click at [247, 309] on input "nike.ruschel@" at bounding box center [220, 308] width 120 height 19
click at [326, 439] on select "France Portugal Afghanistan Albania Algeria American Samoa Andorra Angola Angui…" at bounding box center [354, 430] width 120 height 21
click at [243, 349] on input "Téléphone" at bounding box center [220, 348] width 120 height 19
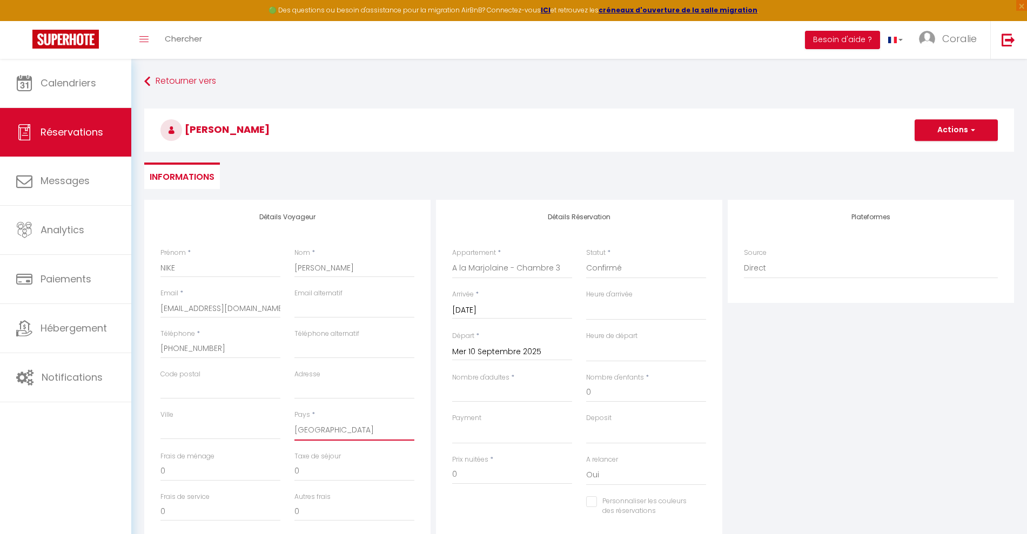
click at [332, 438] on select "France Portugal Afghanistan Albania Algeria American Samoa Andorra Angola Angui…" at bounding box center [354, 430] width 120 height 21
click at [294, 420] on select "France Portugal Afghanistan Albania Algeria American Samoa Andorra Angola Angui…" at bounding box center [354, 430] width 120 height 21
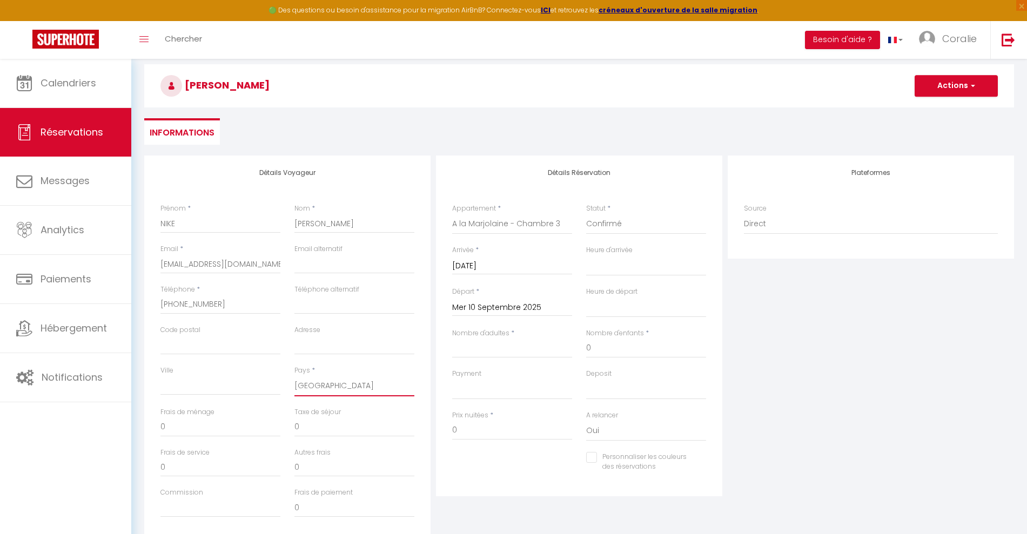
scroll to position [68, 0]
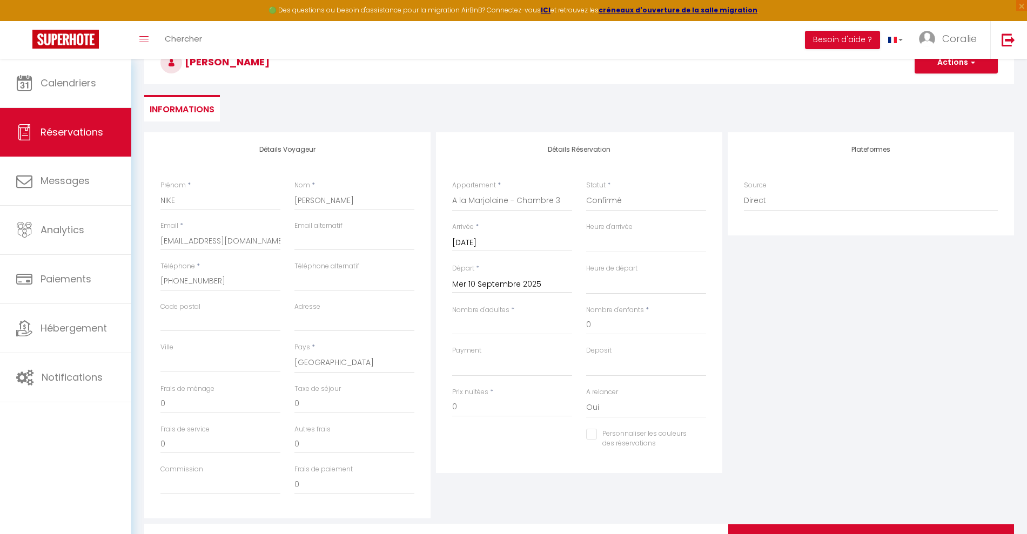
click at [501, 336] on div "Nombre d'adultes *" at bounding box center [512, 325] width 134 height 41
click at [502, 329] on input "Nombre d'adultes" at bounding box center [512, 324] width 120 height 19
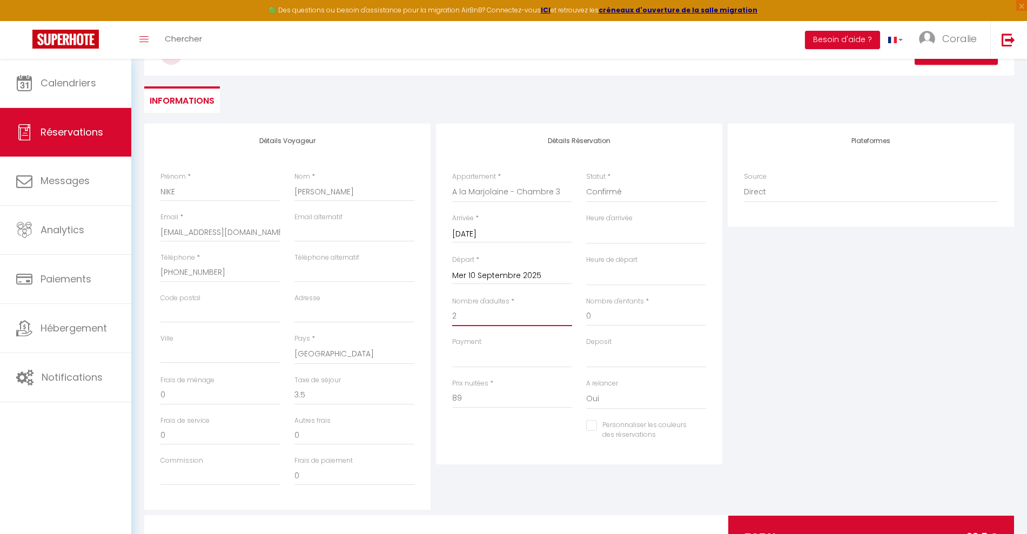
scroll to position [0, 0]
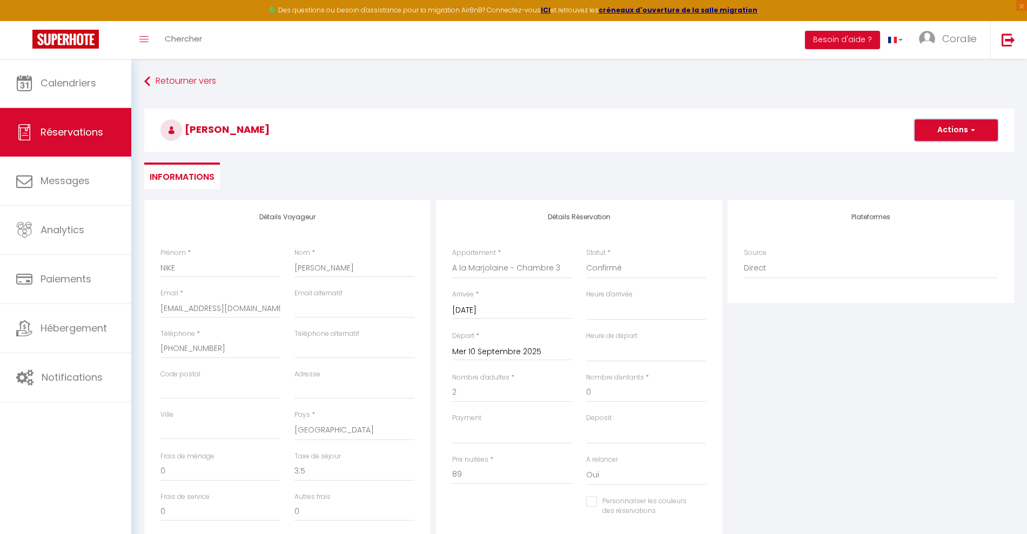
click at [934, 132] on button "Actions" at bounding box center [955, 130] width 83 height 22
click at [942, 156] on link "Enregistrer" at bounding box center [944, 154] width 85 height 14
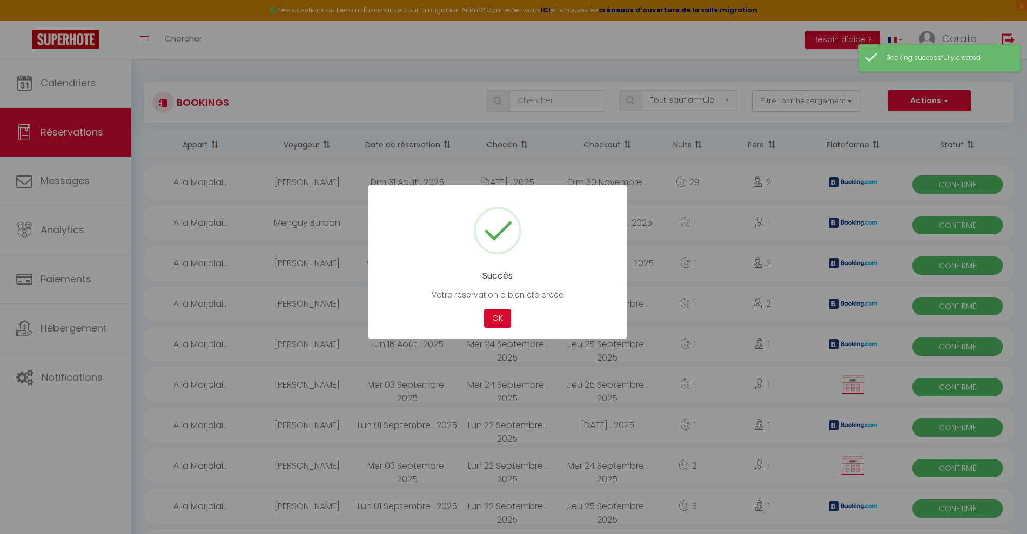
click at [512, 309] on div "OK" at bounding box center [497, 318] width 32 height 19
click at [502, 314] on button "OK" at bounding box center [497, 318] width 27 height 19
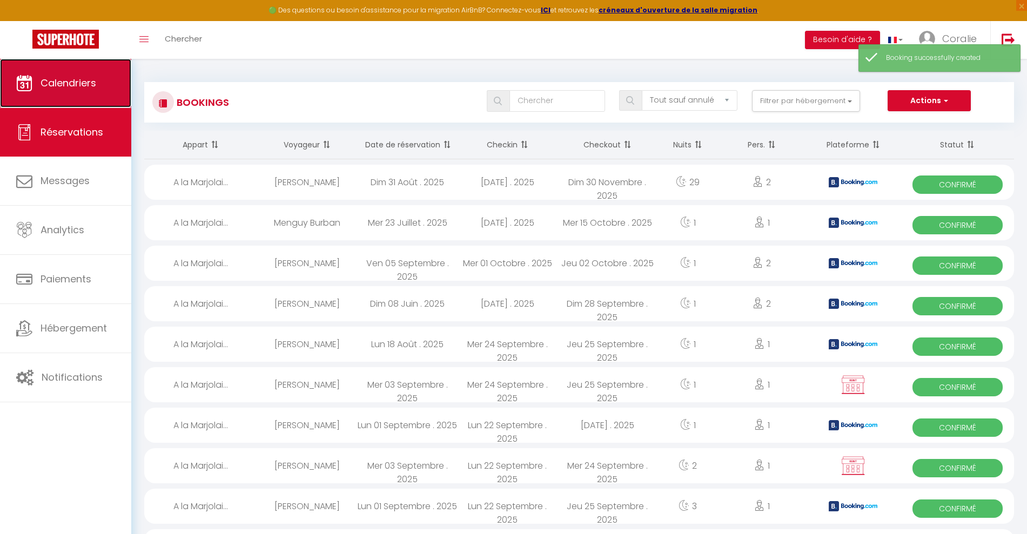
click at [110, 81] on link "Calendriers" at bounding box center [65, 83] width 131 height 49
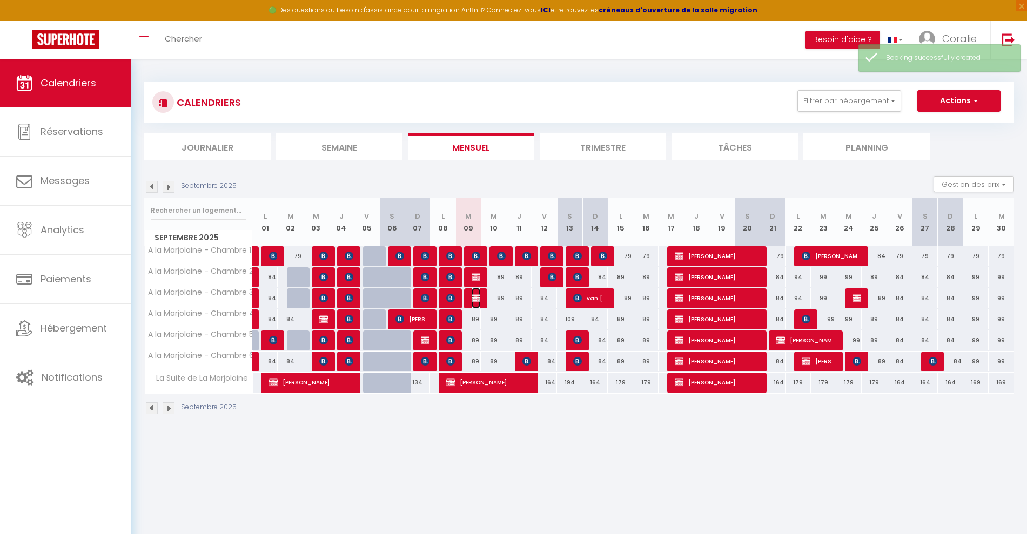
click at [478, 301] on img at bounding box center [475, 298] width 9 height 9
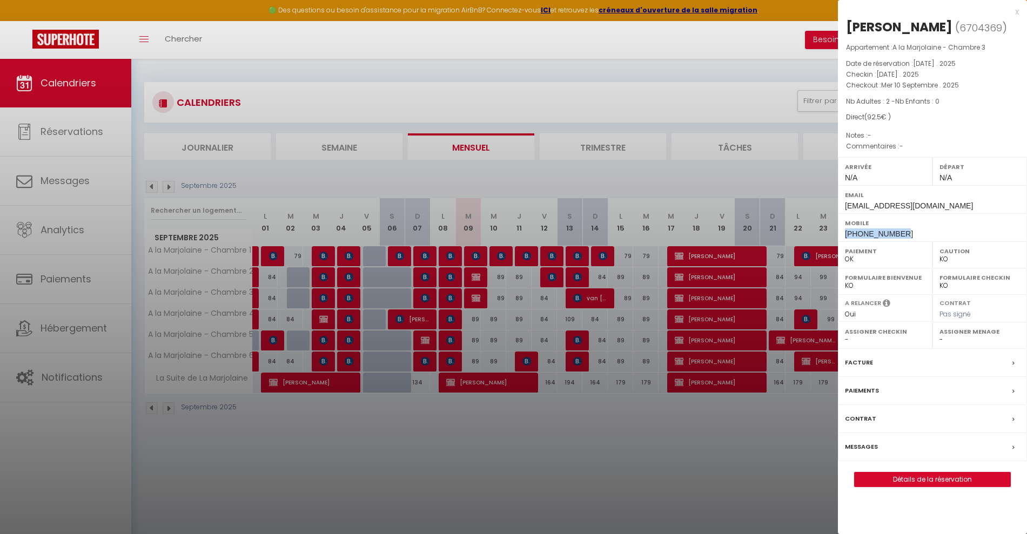
drag, startPoint x: 903, startPoint y: 236, endPoint x: 847, endPoint y: 239, distance: 56.8
click at [847, 239] on div "Mobile +491785330008" at bounding box center [932, 227] width 189 height 28
click at [933, 478] on link "Détails de la réservation" at bounding box center [932, 480] width 156 height 14
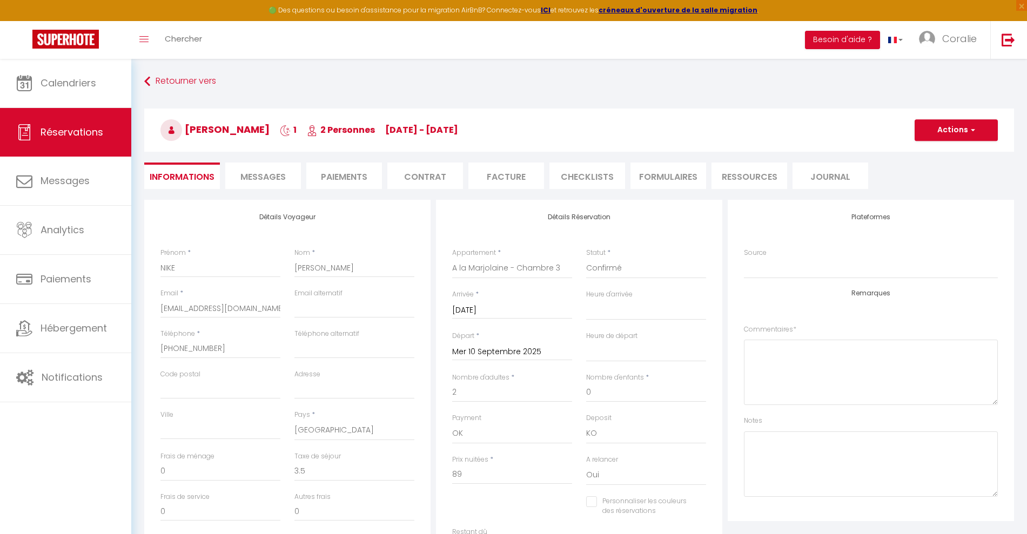
click at [422, 184] on li "Contrat" at bounding box center [425, 176] width 76 height 26
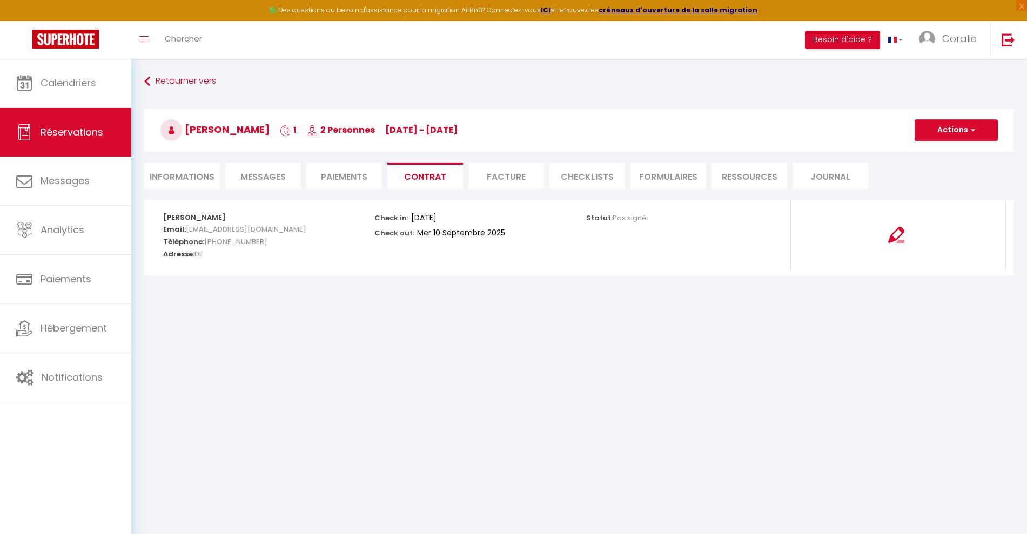
click at [323, 157] on div "NIKE RUSCHEL 1 2 Personnes ma 09 Sep - me 10 Sep Actions Enregistrer Dupliquer …" at bounding box center [578, 128] width 883 height 58
click at [336, 159] on div "Retourner vers NIKE RUSCHEL 1 2 Personnes ma 09 Sep - me 10 Sep Actions Enregis…" at bounding box center [578, 136] width 883 height 128
click at [348, 167] on li "Paiements" at bounding box center [344, 176] width 76 height 26
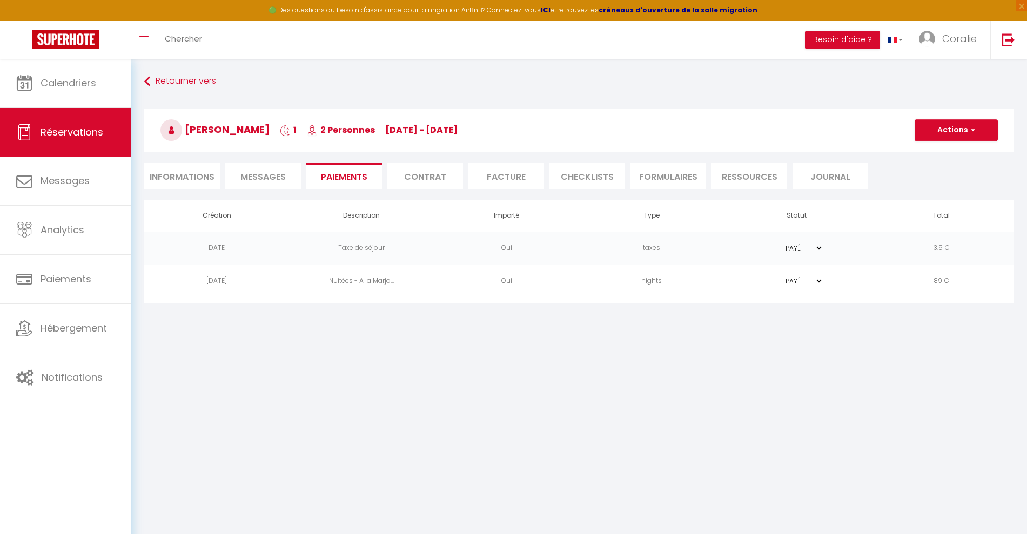
click at [961, 147] on h3 "NIKE RUSCHEL 1 2 Personnes ma 09 Sep - me 10 Sep" at bounding box center [578, 130] width 869 height 43
click at [963, 136] on button "Actions" at bounding box center [955, 130] width 83 height 22
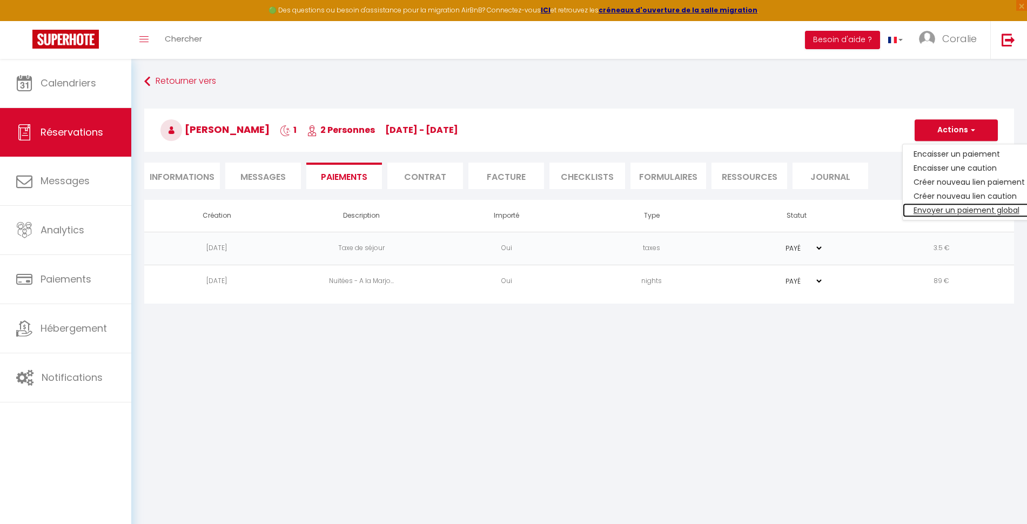
click at [968, 212] on link "Envoyer un paiement global" at bounding box center [968, 210] width 133 height 14
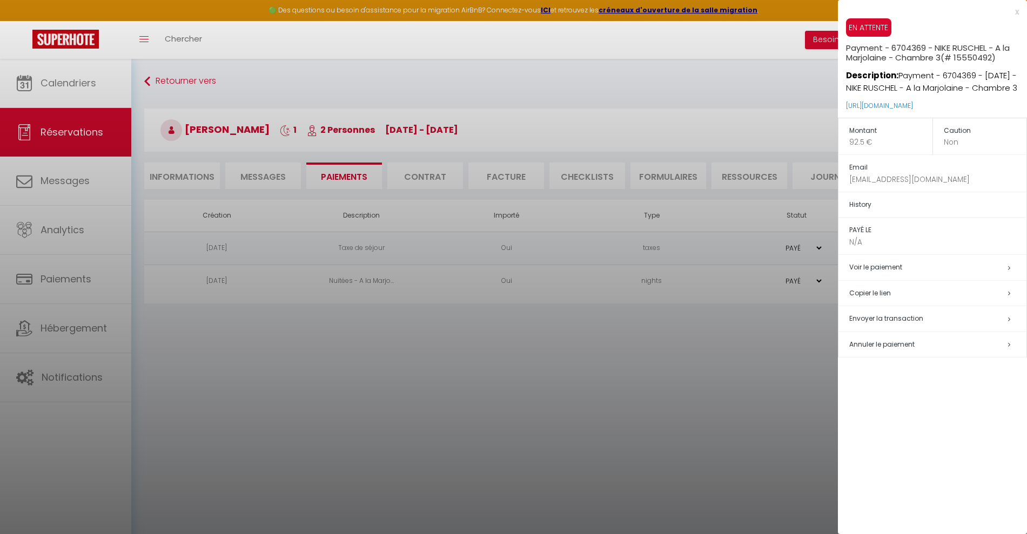
click at [905, 323] on span "Envoyer la transaction" at bounding box center [886, 318] width 74 height 9
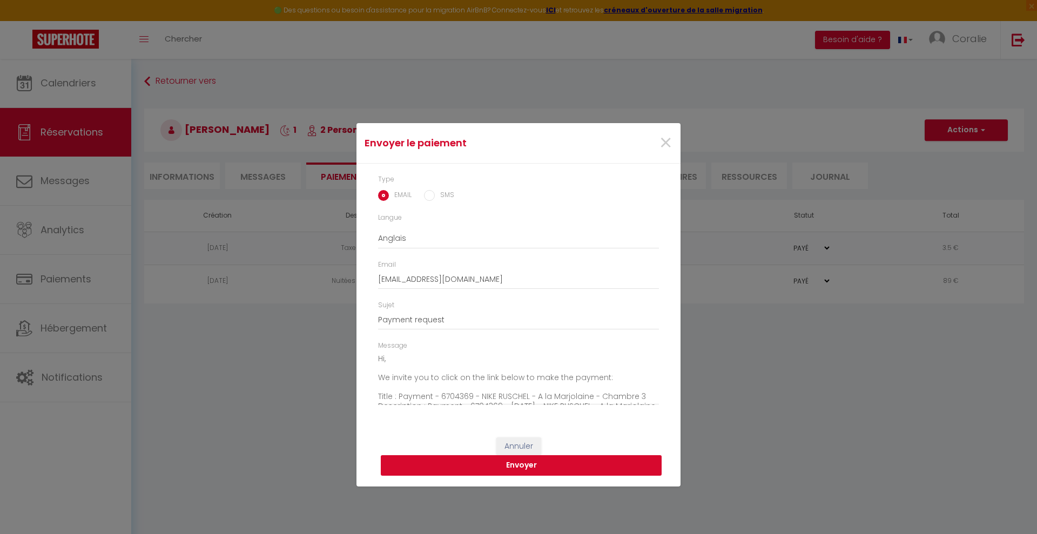
click at [572, 468] on button "Envoyer" at bounding box center [521, 465] width 281 height 21
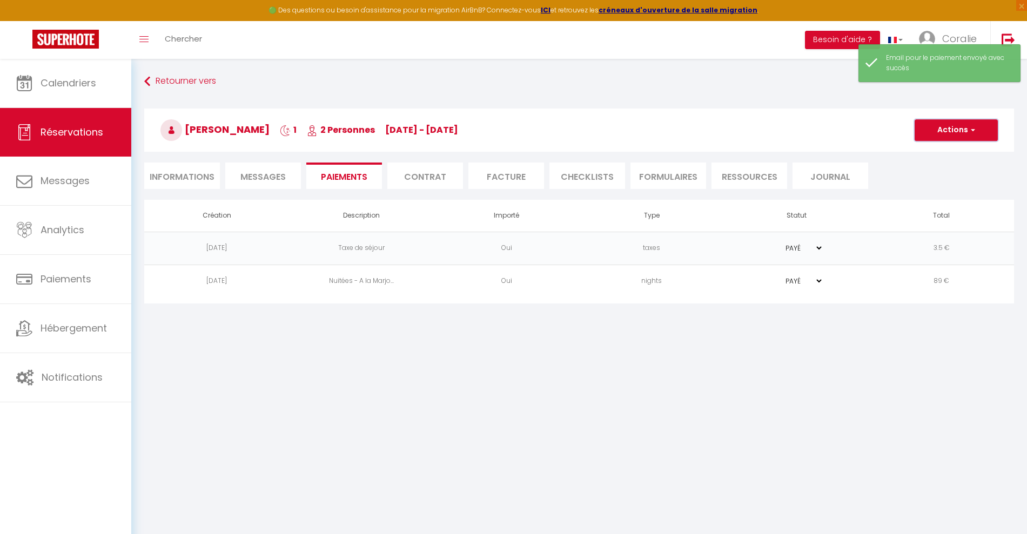
click at [981, 132] on button "Actions" at bounding box center [955, 130] width 83 height 22
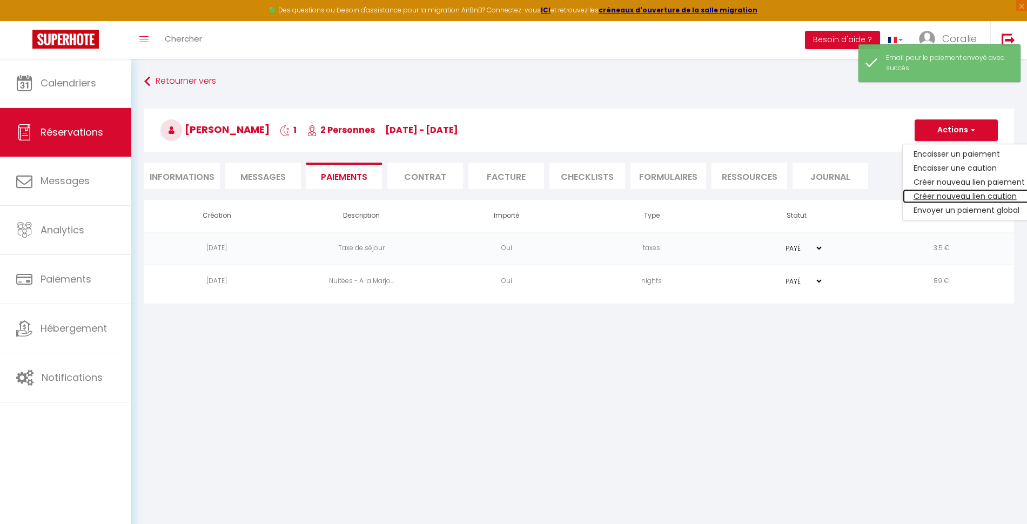
click at [955, 193] on link "Créer nouveau lien caution" at bounding box center [968, 196] width 133 height 14
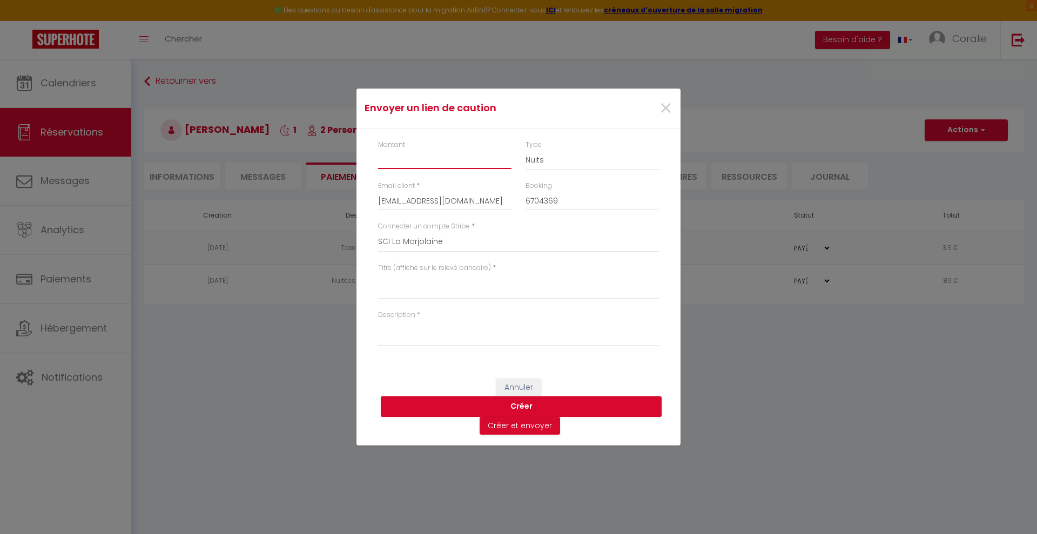
click at [437, 153] on input "Montant" at bounding box center [444, 159] width 133 height 19
click at [544, 282] on textarea "Titre (affiché sur le relevé bancaire)" at bounding box center [518, 286] width 281 height 26
click at [578, 336] on textarea "Description" at bounding box center [518, 333] width 281 height 26
click at [554, 399] on button "Créer" at bounding box center [521, 406] width 281 height 21
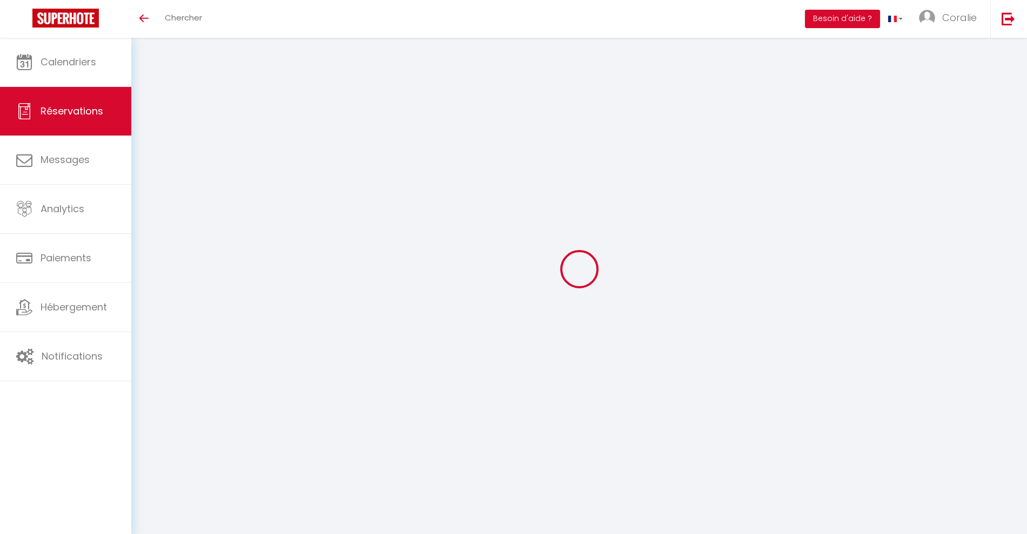
select select "0"
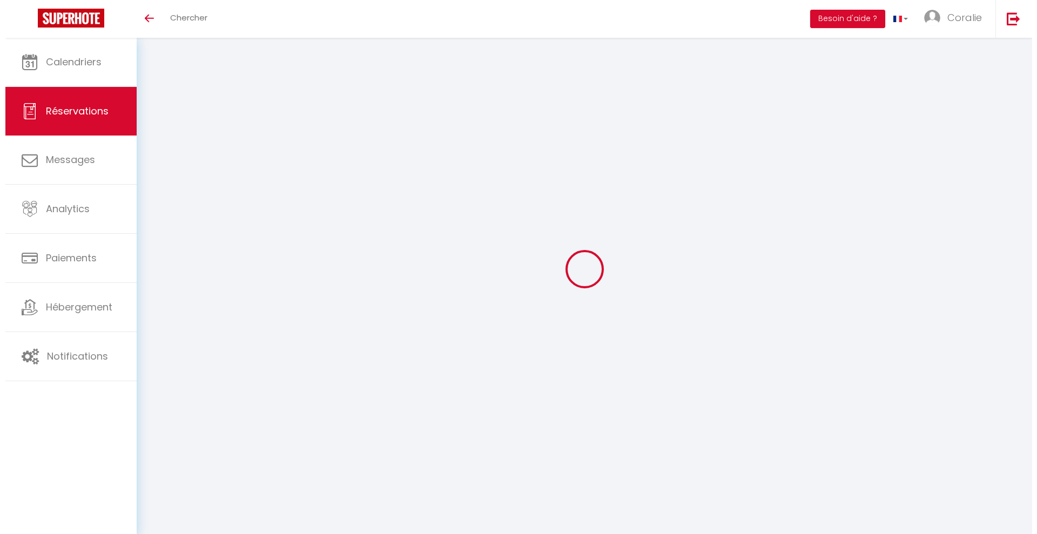
scroll to position [38, 0]
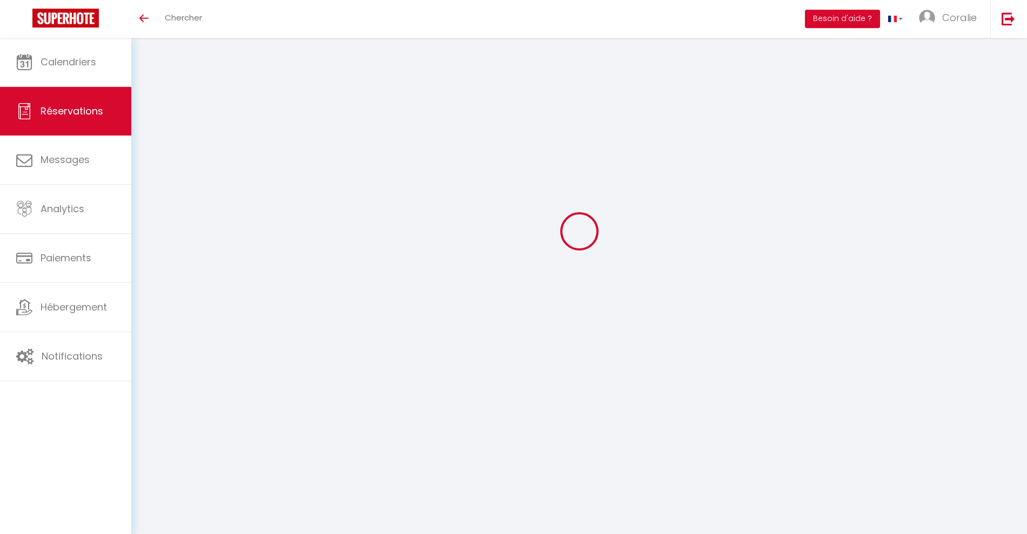
select select
checkbox input "false"
select select
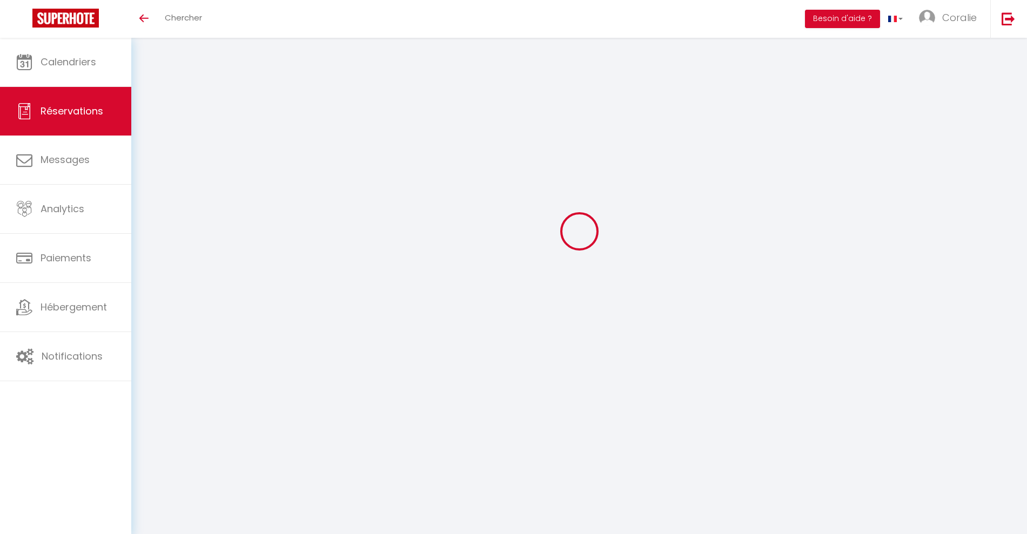
checkbox input "false"
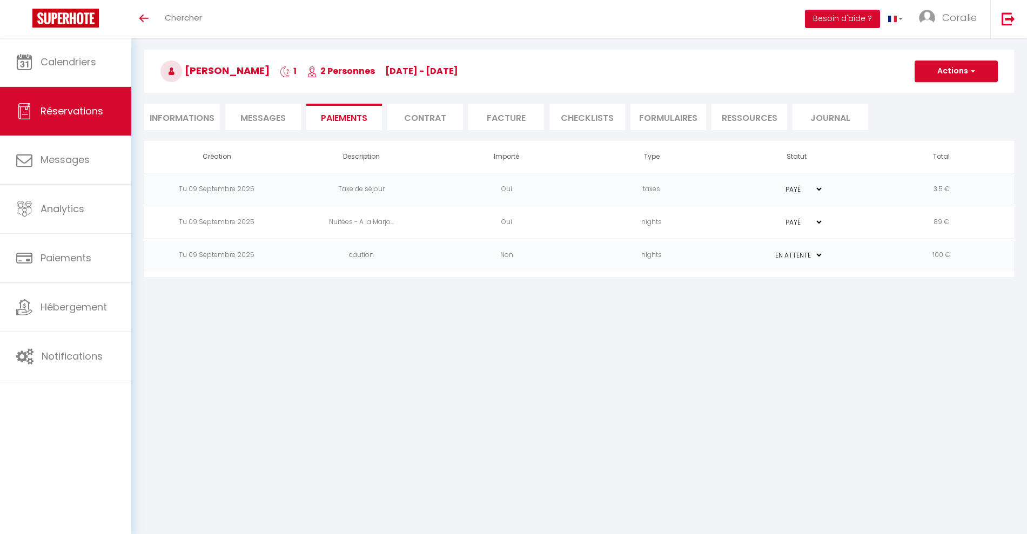
click at [488, 255] on td "Non" at bounding box center [506, 255] width 145 height 33
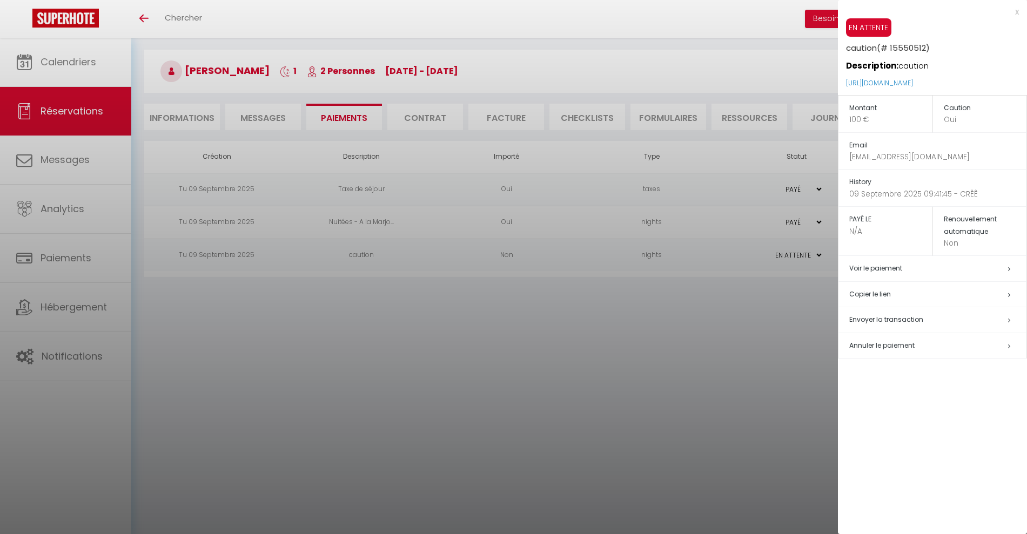
click at [892, 319] on span "Envoyer la transaction" at bounding box center [886, 319] width 74 height 9
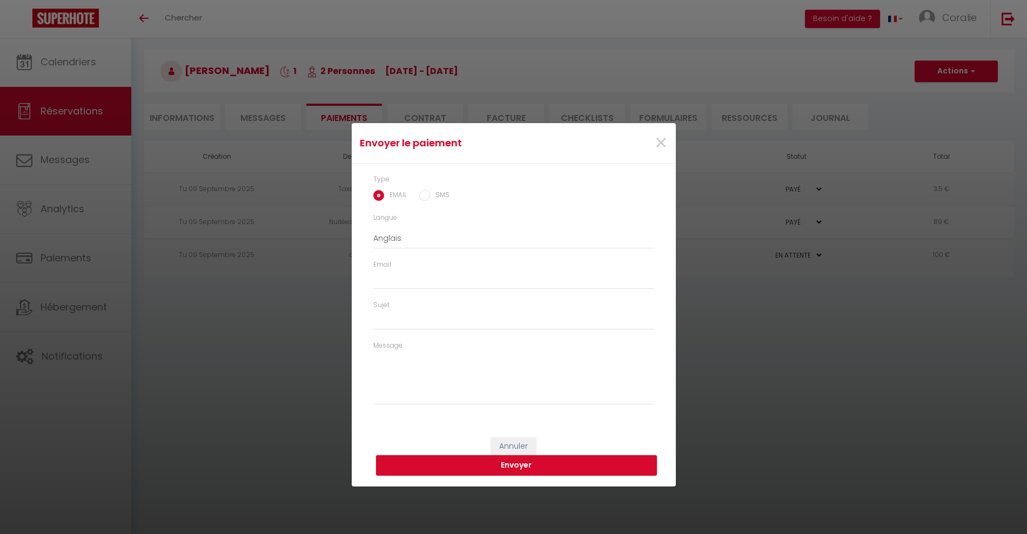
type input "nike.ruschel@gmail.com"
type input "Deposit request"
type textarea "Hi, We invite you to click on the link below to make the deposit: Title : cauti…"
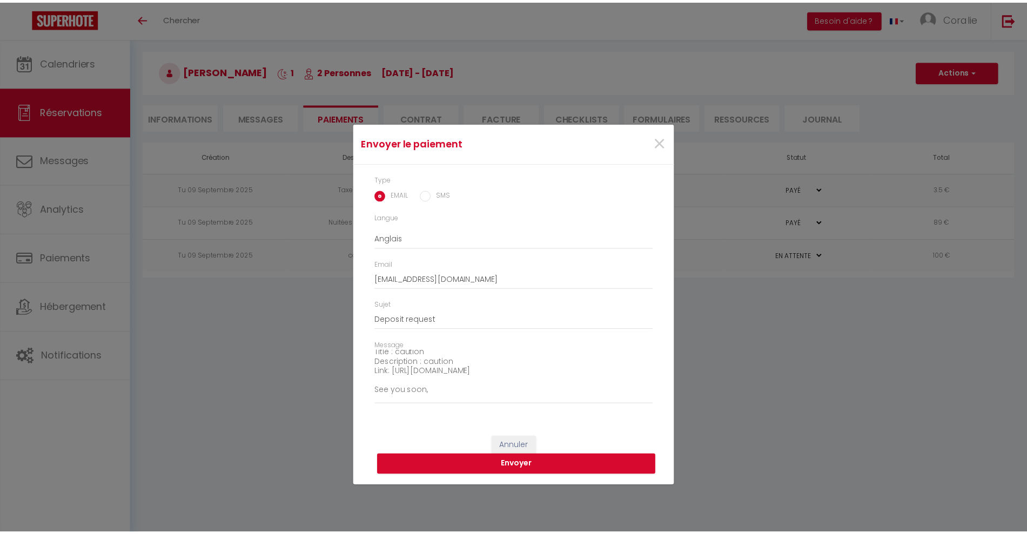
scroll to position [66, 0]
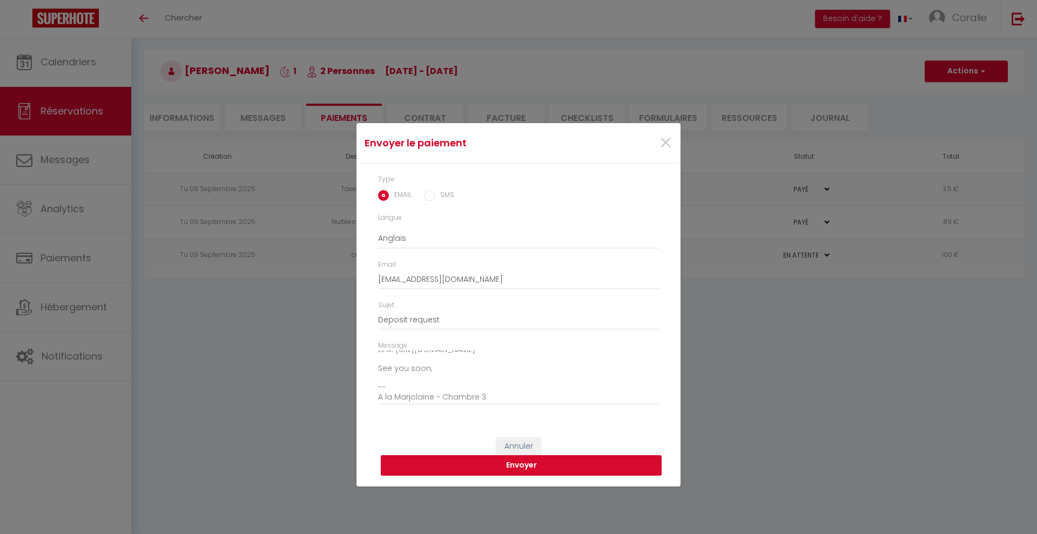
click at [536, 460] on button "Envoyer" at bounding box center [521, 465] width 281 height 21
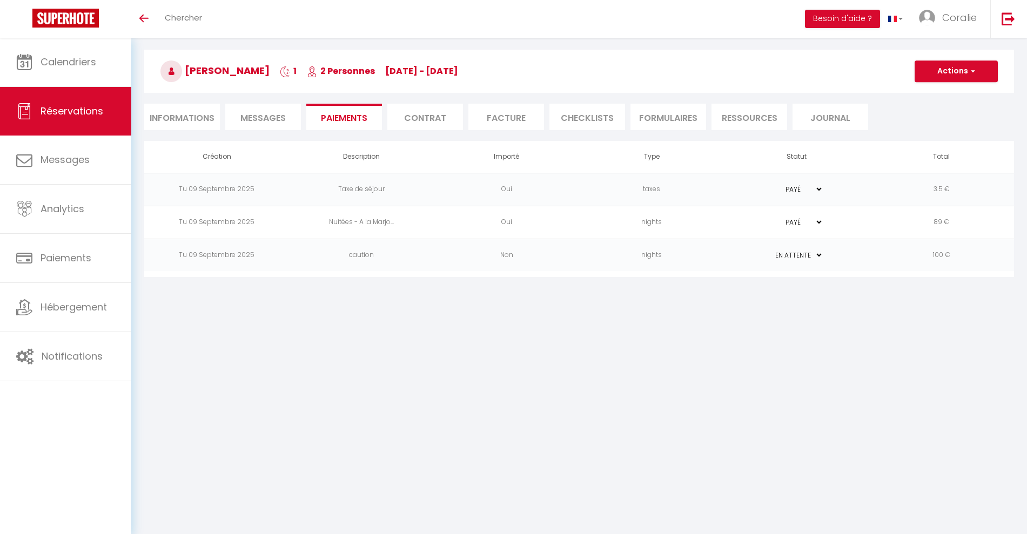
click at [203, 116] on li "Informations" at bounding box center [182, 117] width 76 height 26
select select
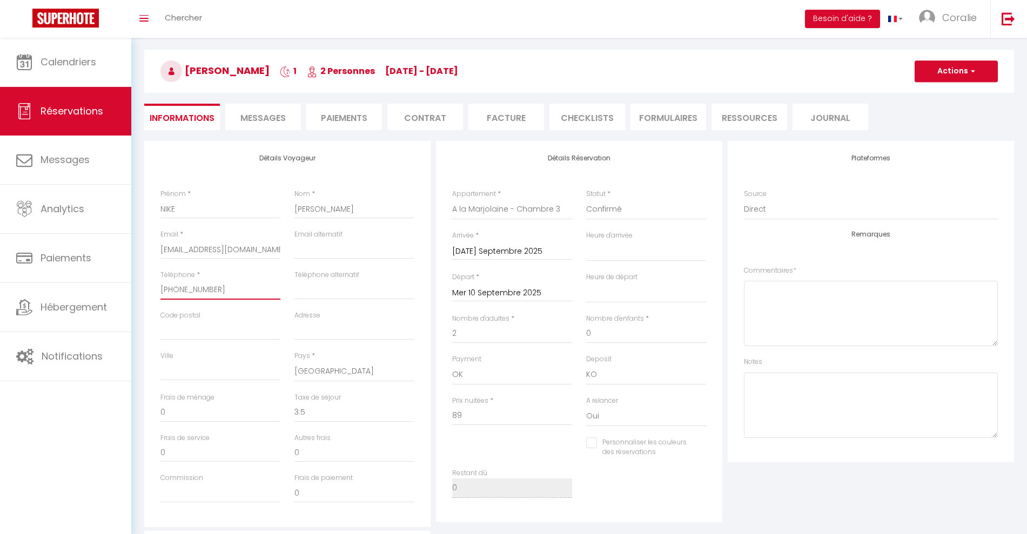
click at [209, 292] on input "+491785330008" at bounding box center [220, 289] width 120 height 19
